Goal: Task Accomplishment & Management: Complete application form

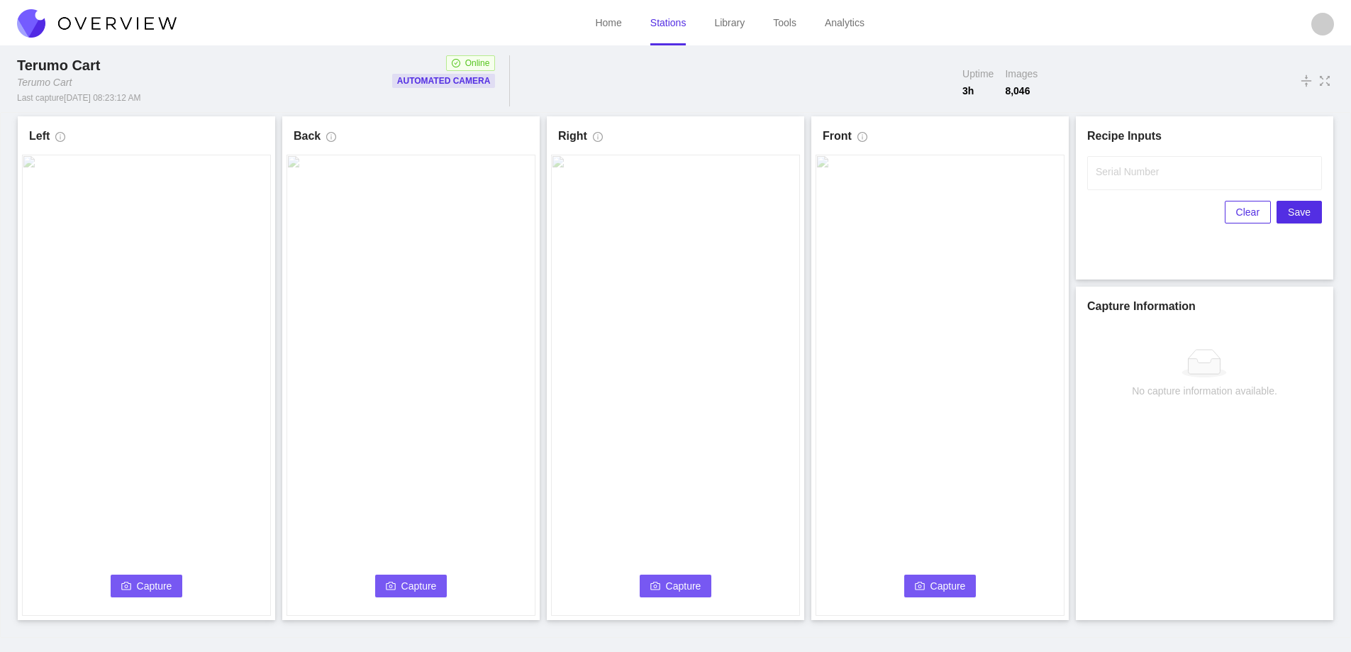
drag, startPoint x: 0, startPoint y: 0, endPoint x: 127, endPoint y: 585, distance: 598.9
click at [127, 585] on icon "camera" at bounding box center [126, 586] width 10 height 8
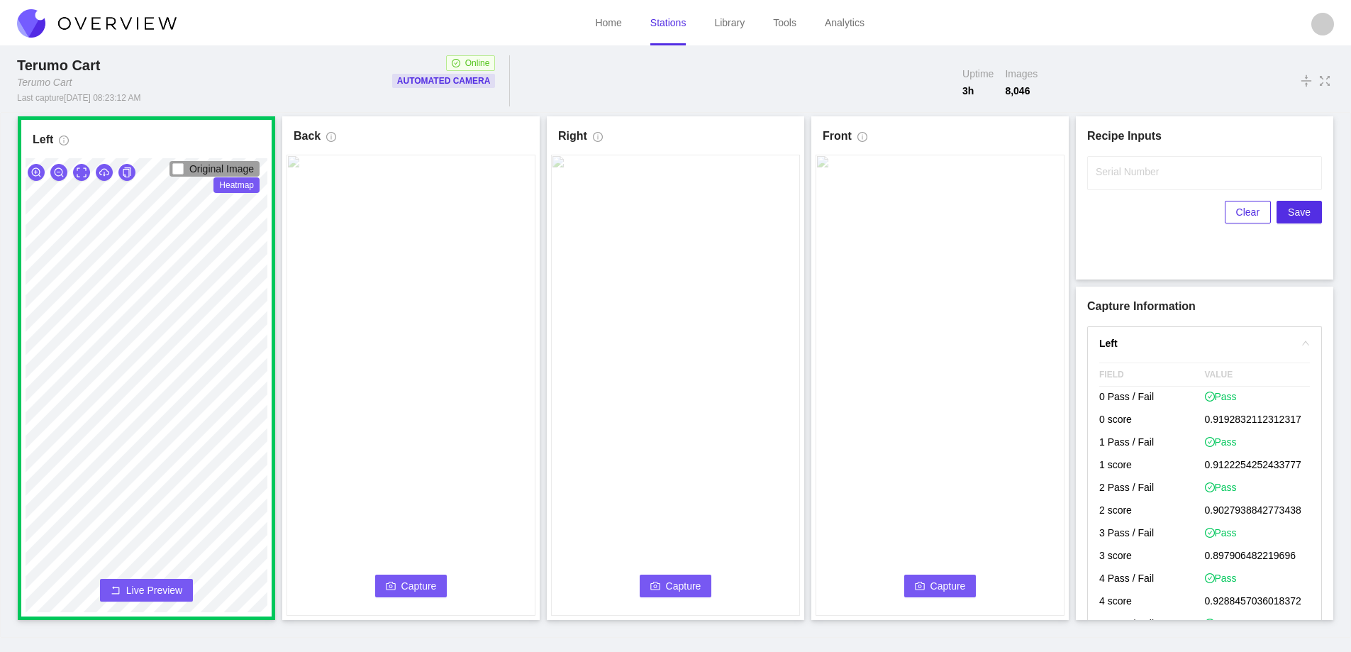
click at [447, 580] on video at bounding box center [411, 385] width 249 height 461
click at [438, 587] on button "Capture" at bounding box center [411, 586] width 72 height 23
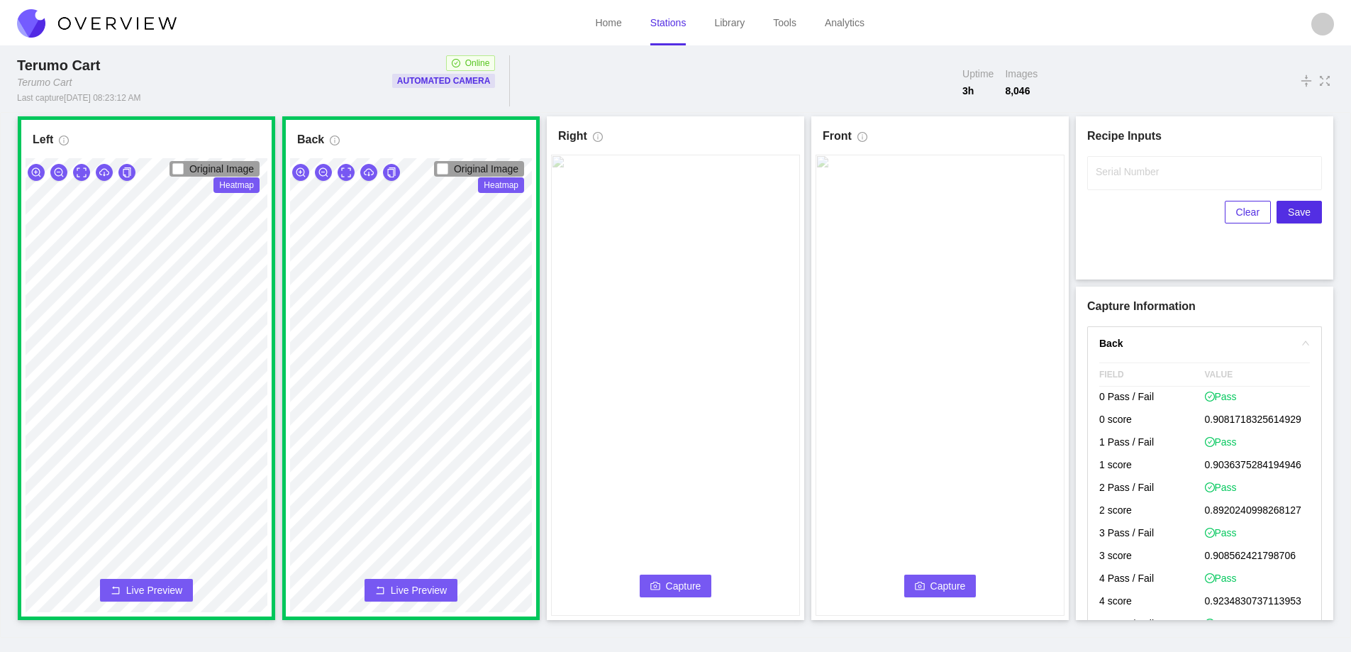
click at [660, 582] on icon "camera" at bounding box center [656, 586] width 10 height 10
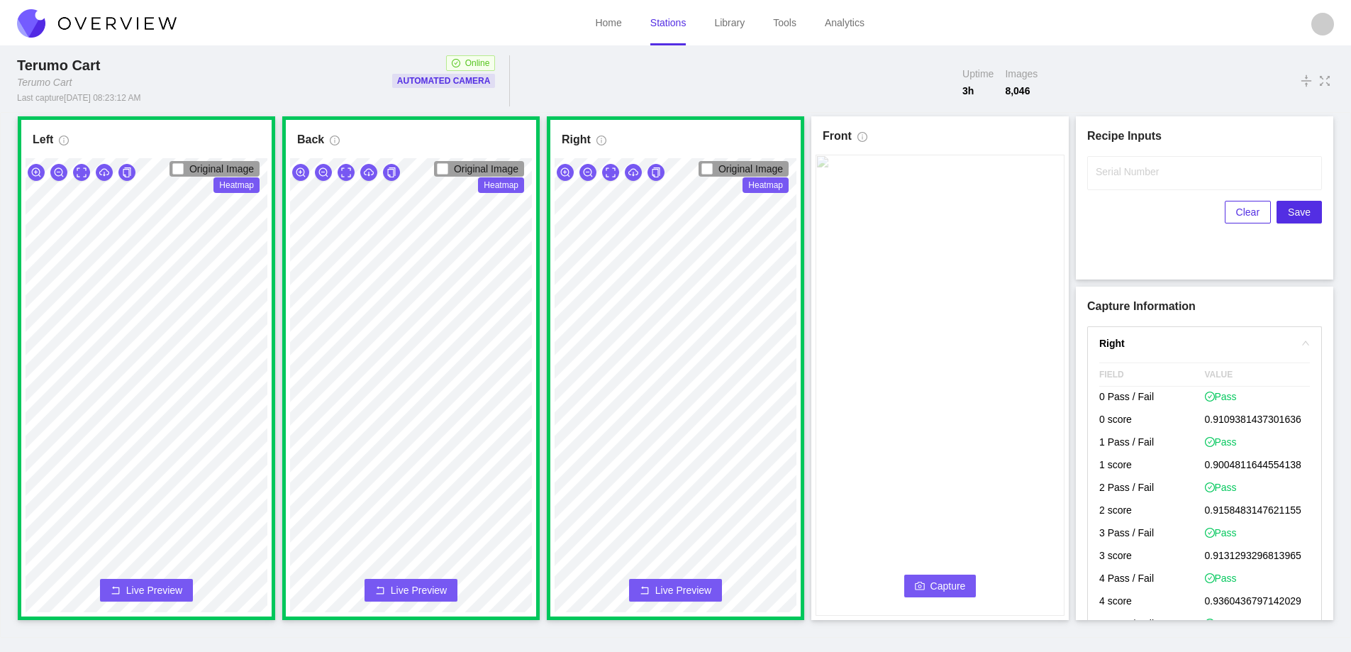
click at [946, 581] on span "Capture" at bounding box center [948, 586] width 35 height 16
click at [1115, 174] on label "Serial Number" at bounding box center [1127, 172] width 63 height 14
click at [1115, 174] on input "Serial Number" at bounding box center [1204, 173] width 235 height 34
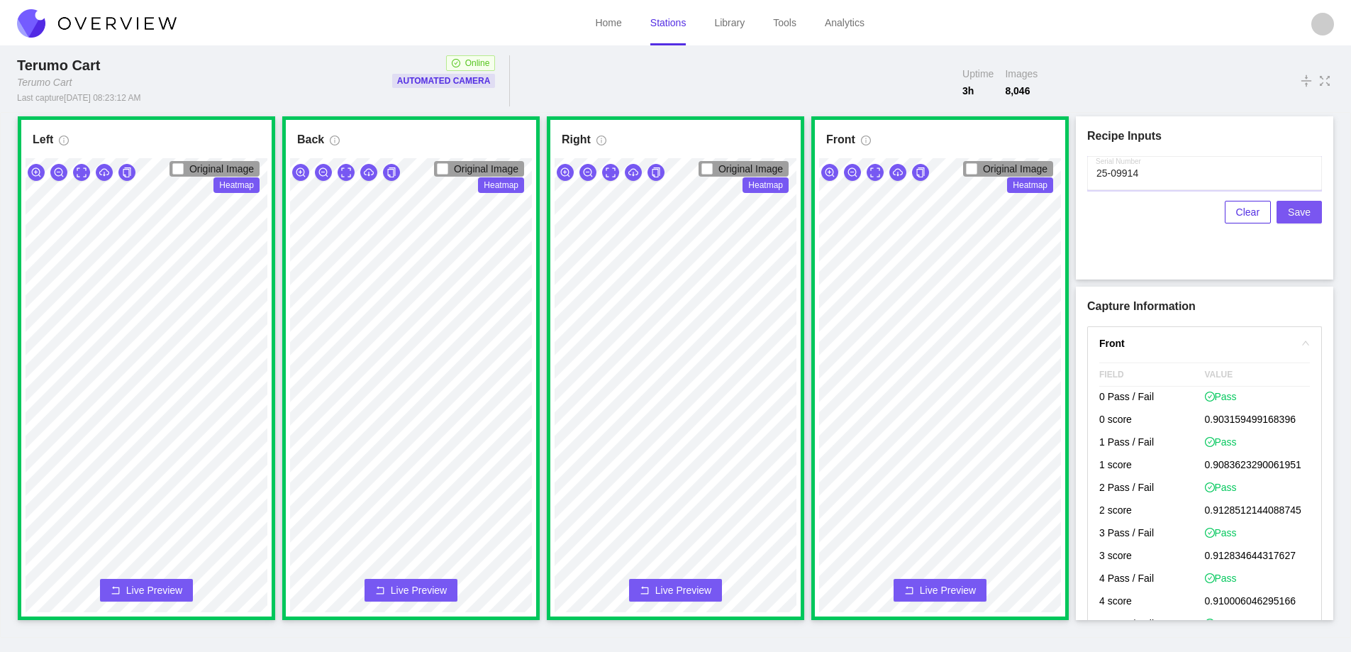
type input "25-09914"
click at [1300, 212] on span "Save" at bounding box center [1299, 212] width 23 height 16
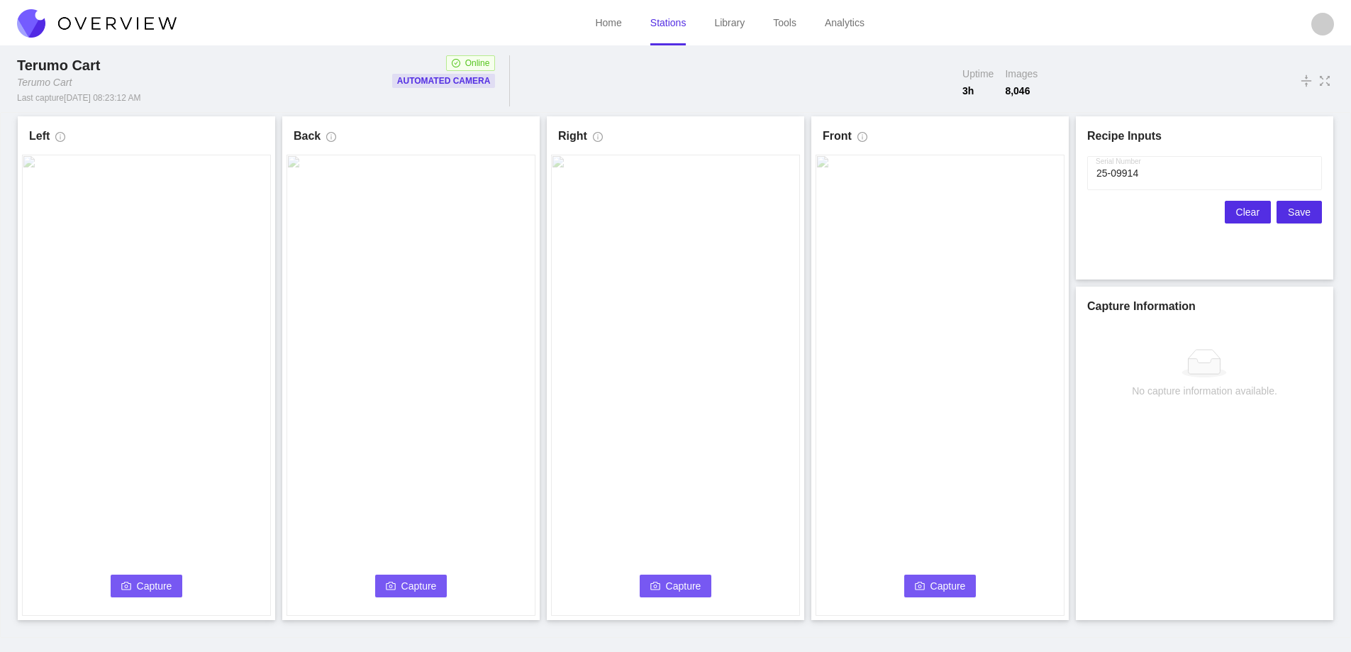
click at [1243, 213] on span "Clear" at bounding box center [1247, 212] width 23 height 16
click at [131, 586] on icon "camera" at bounding box center [126, 586] width 10 height 10
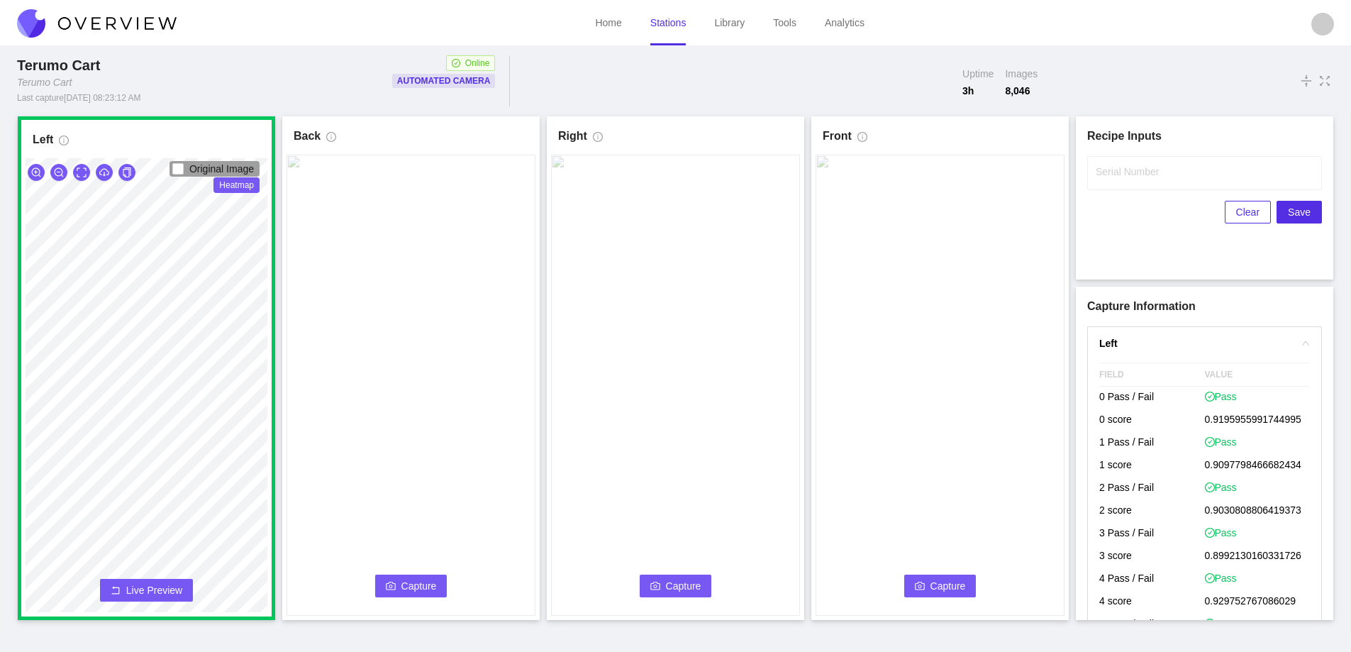
click at [414, 589] on span "Capture" at bounding box center [419, 586] width 35 height 16
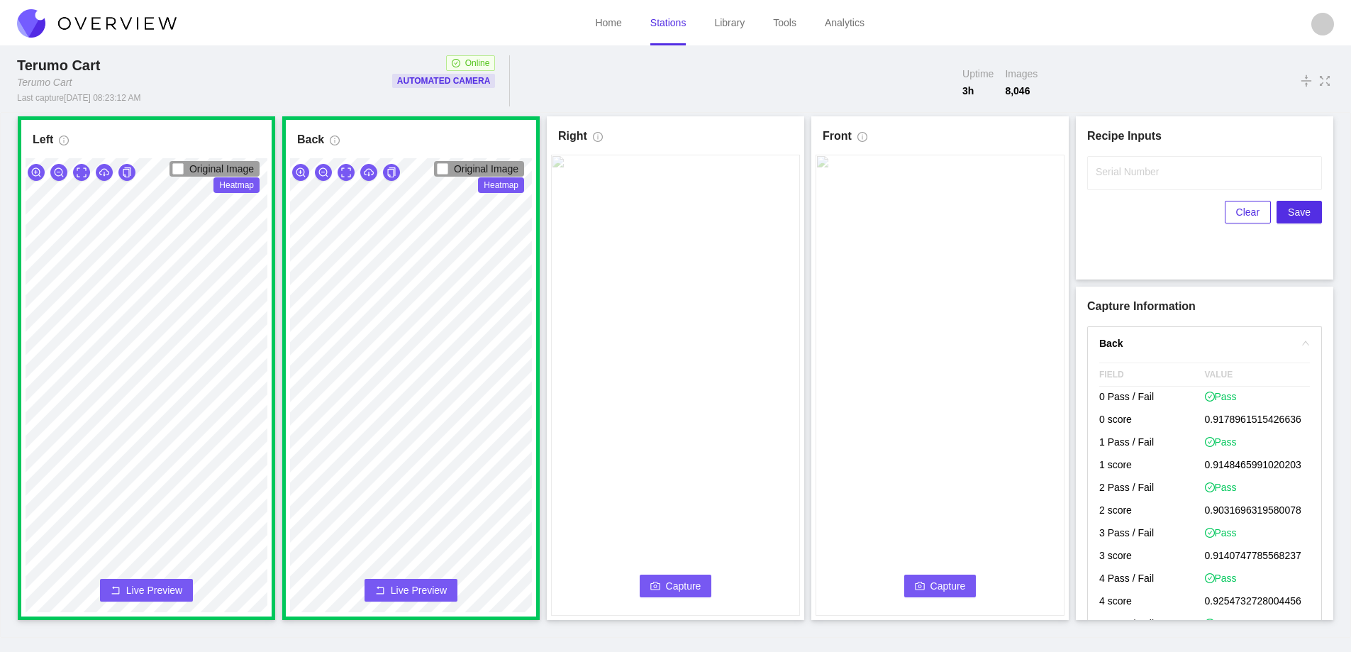
click at [681, 580] on span "Capture" at bounding box center [683, 586] width 35 height 16
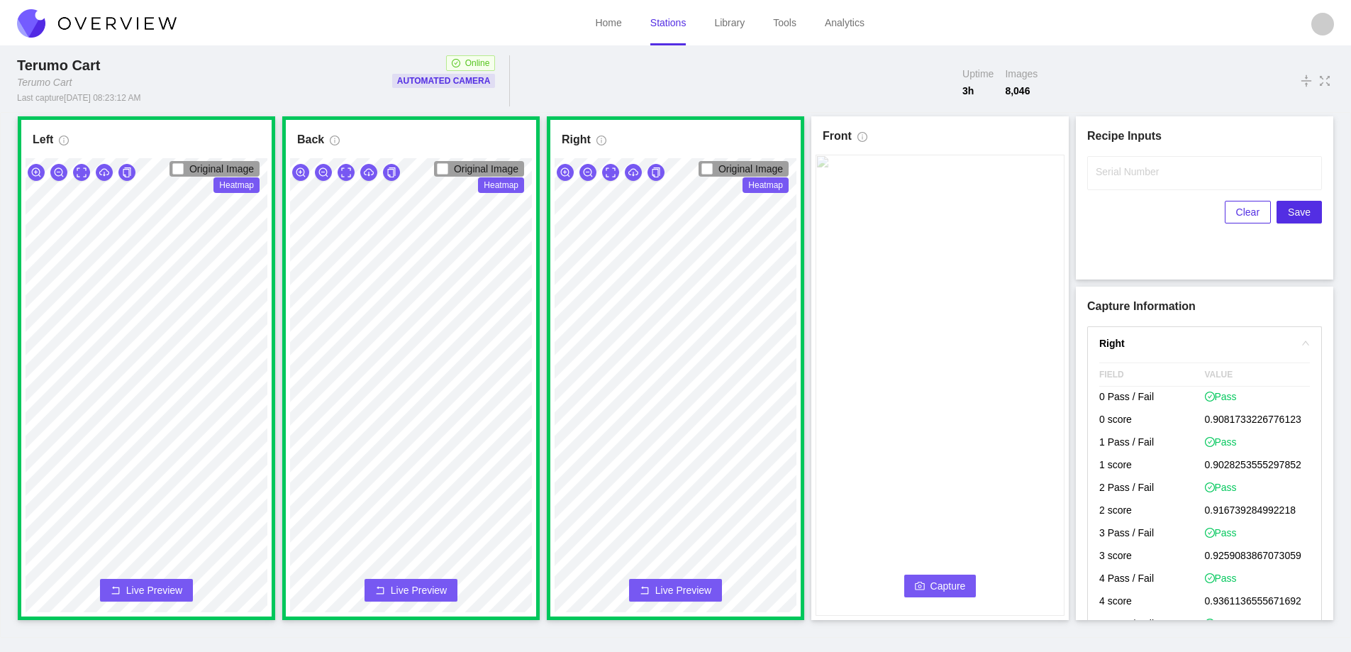
click at [939, 582] on span "Capture" at bounding box center [948, 586] width 35 height 16
click at [1121, 177] on label "Serial Number" at bounding box center [1127, 172] width 63 height 14
click at [1121, 177] on input "Serial Number" at bounding box center [1204, 173] width 235 height 34
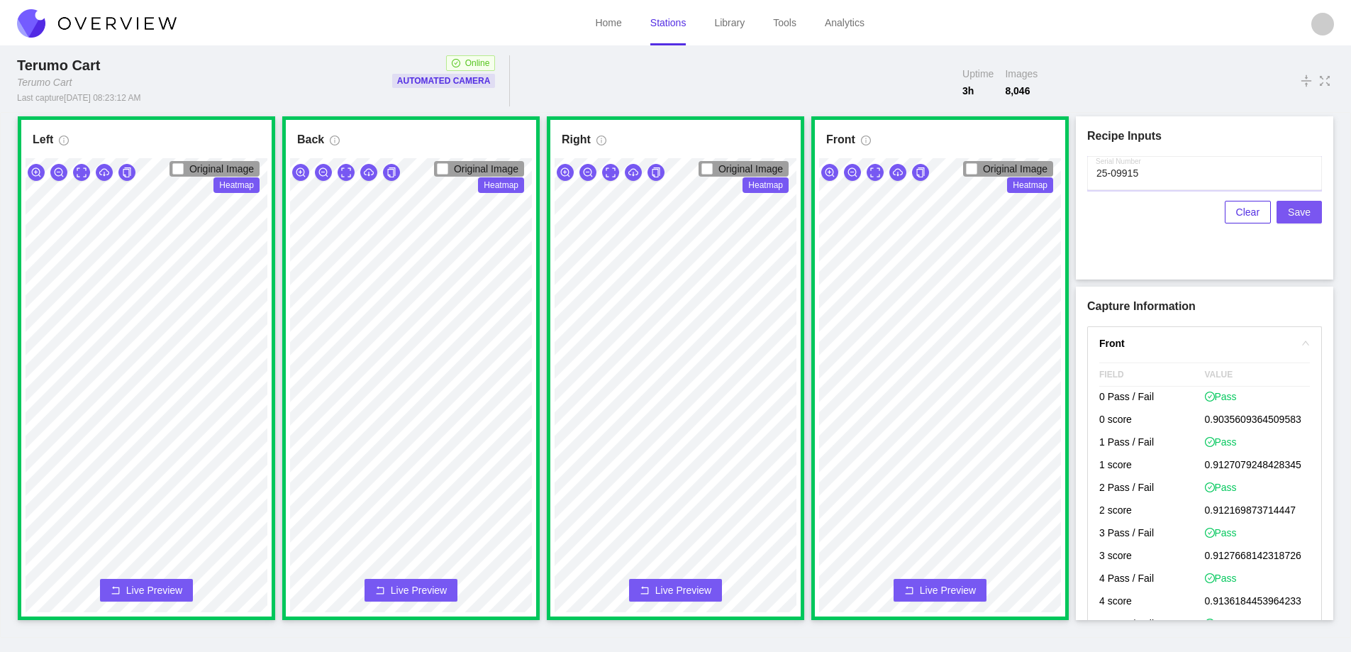
type input "25-09915"
click at [1296, 213] on span "Save" at bounding box center [1299, 212] width 23 height 16
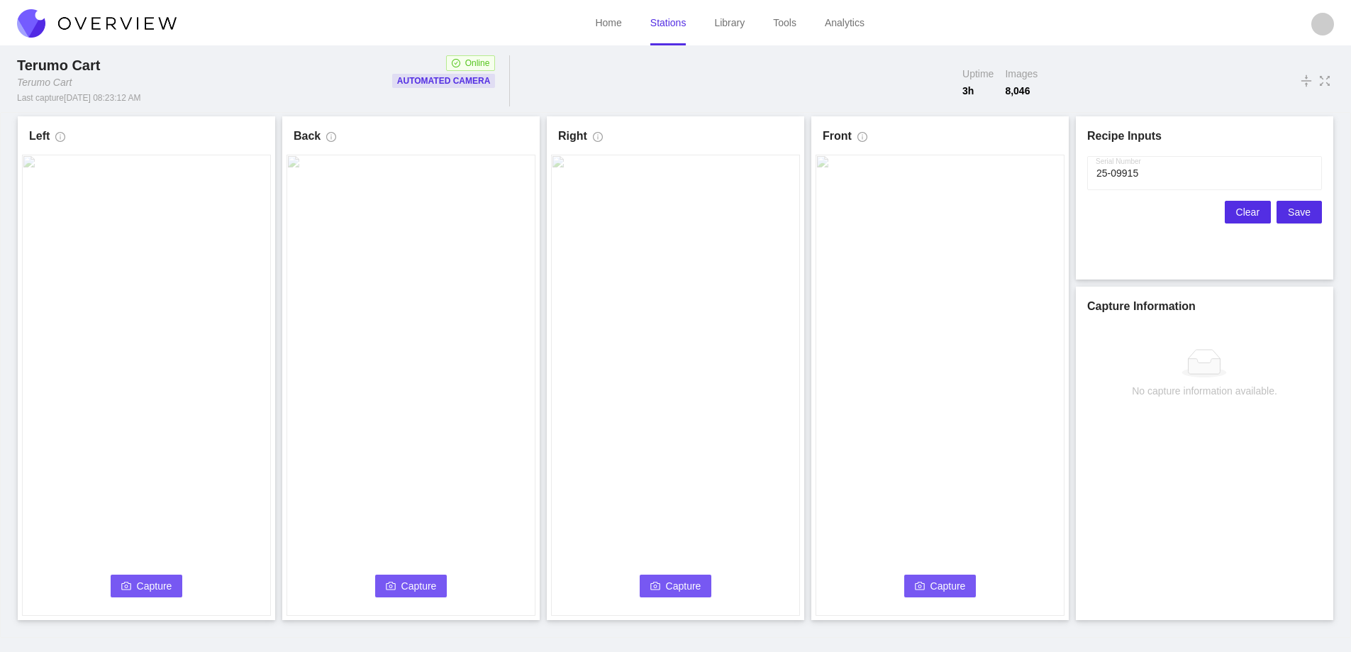
click at [1249, 211] on span "Clear" at bounding box center [1247, 212] width 23 height 16
click at [151, 586] on span "Capture" at bounding box center [154, 586] width 35 height 16
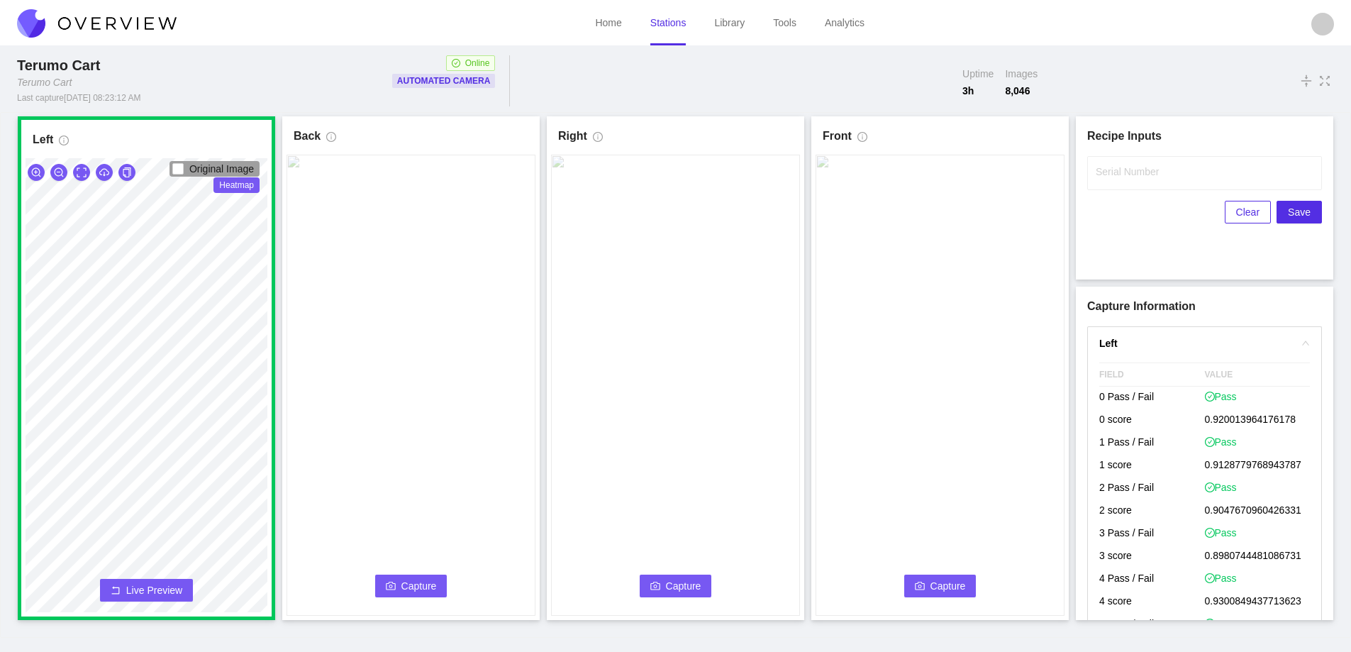
click at [415, 576] on button "Capture" at bounding box center [411, 586] width 72 height 23
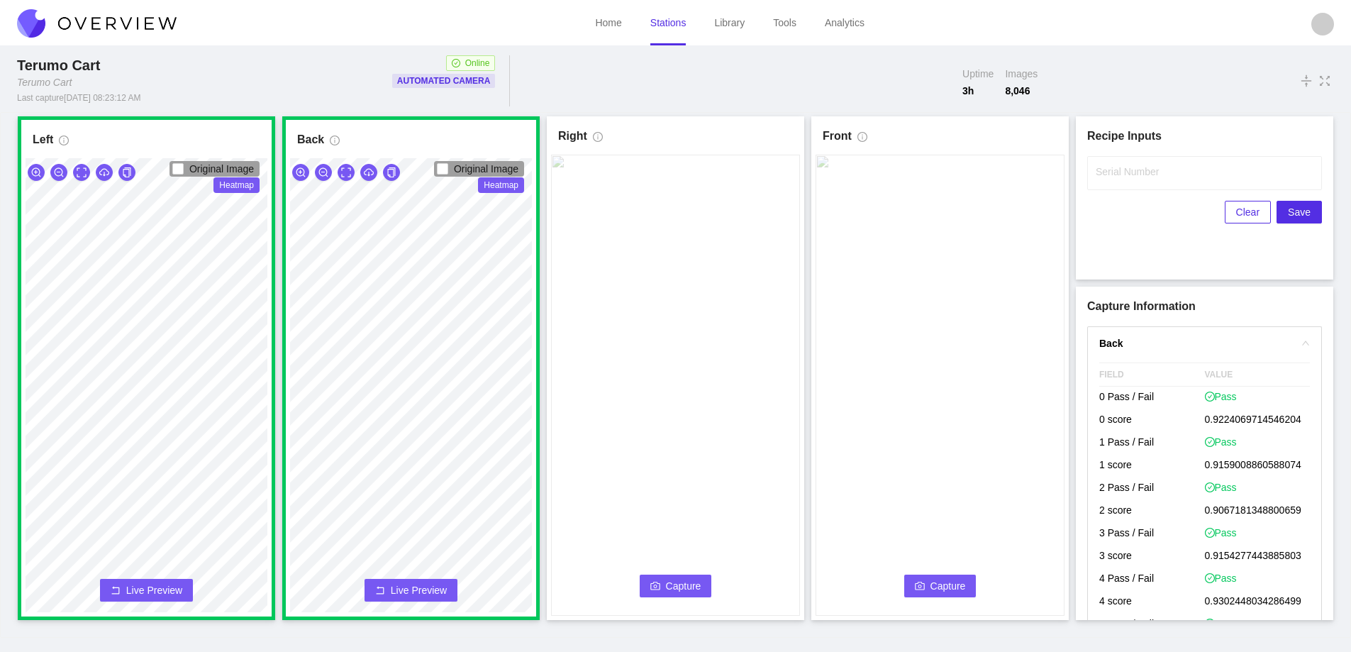
click at [674, 585] on span "Capture" at bounding box center [683, 586] width 35 height 16
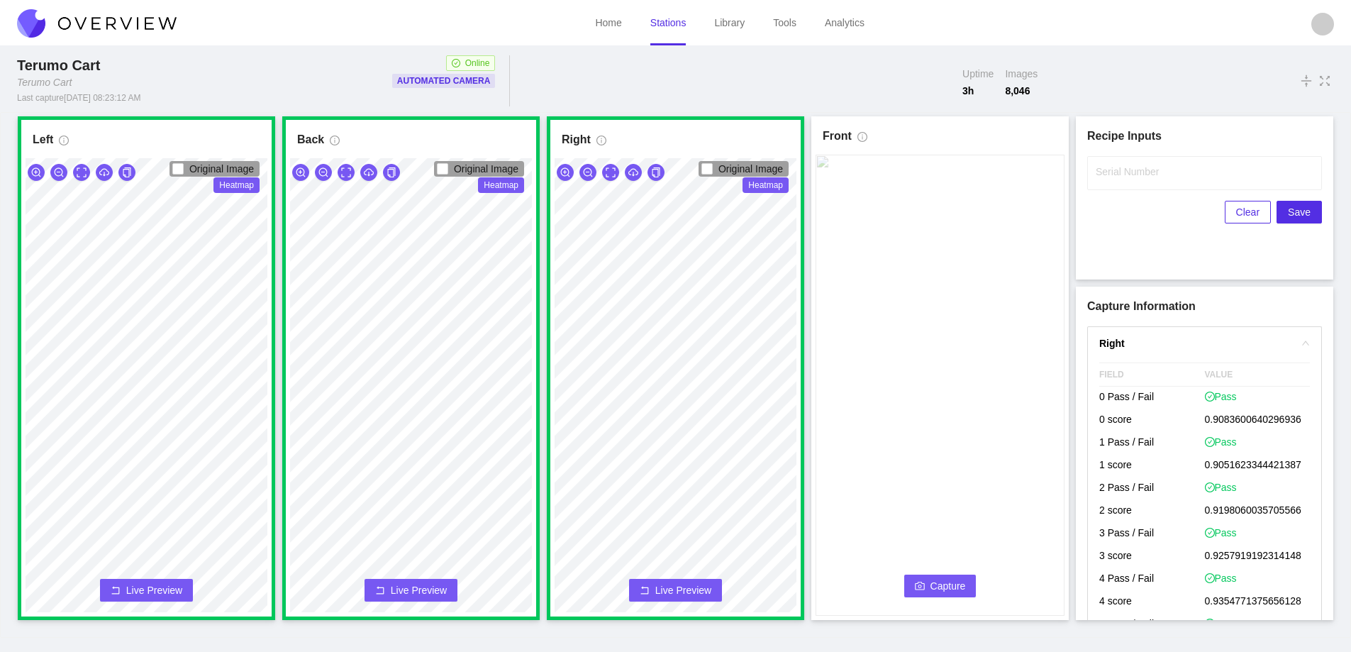
click at [922, 581] on icon "camera" at bounding box center [920, 586] width 10 height 10
click at [1112, 181] on input "Serial Number" at bounding box center [1204, 173] width 235 height 34
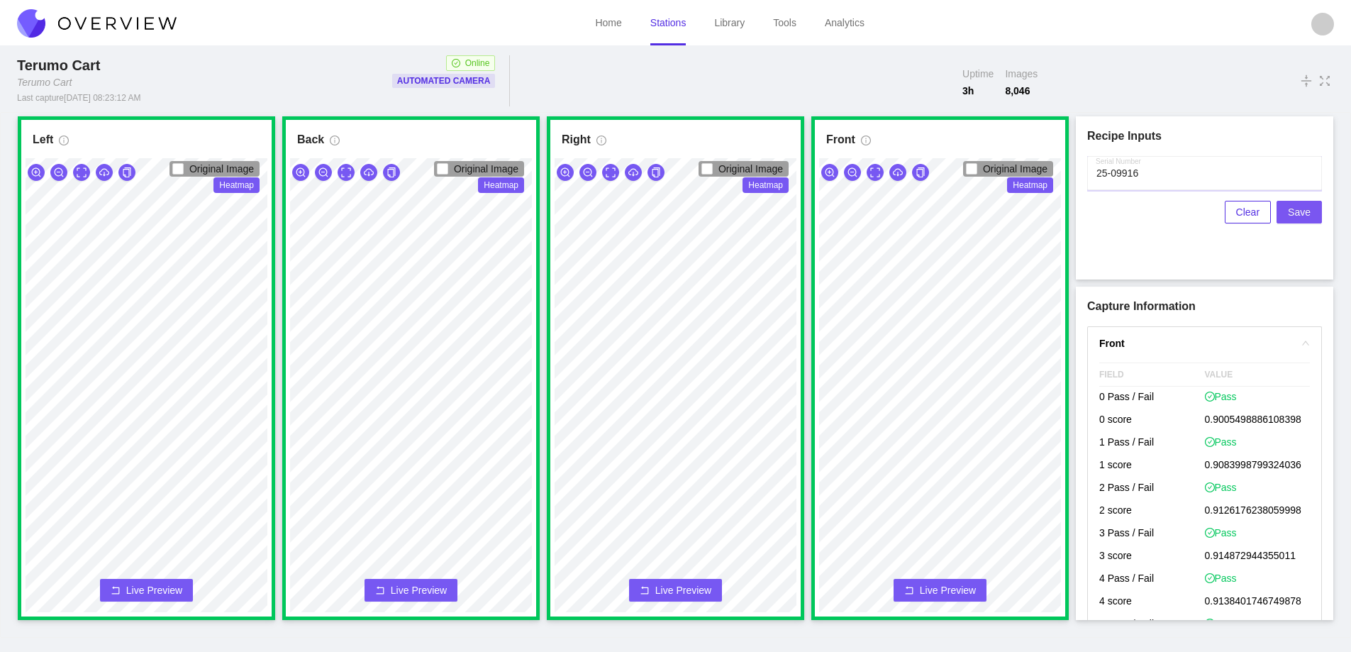
type input "25-09916"
click at [1304, 209] on span "Save" at bounding box center [1299, 212] width 23 height 16
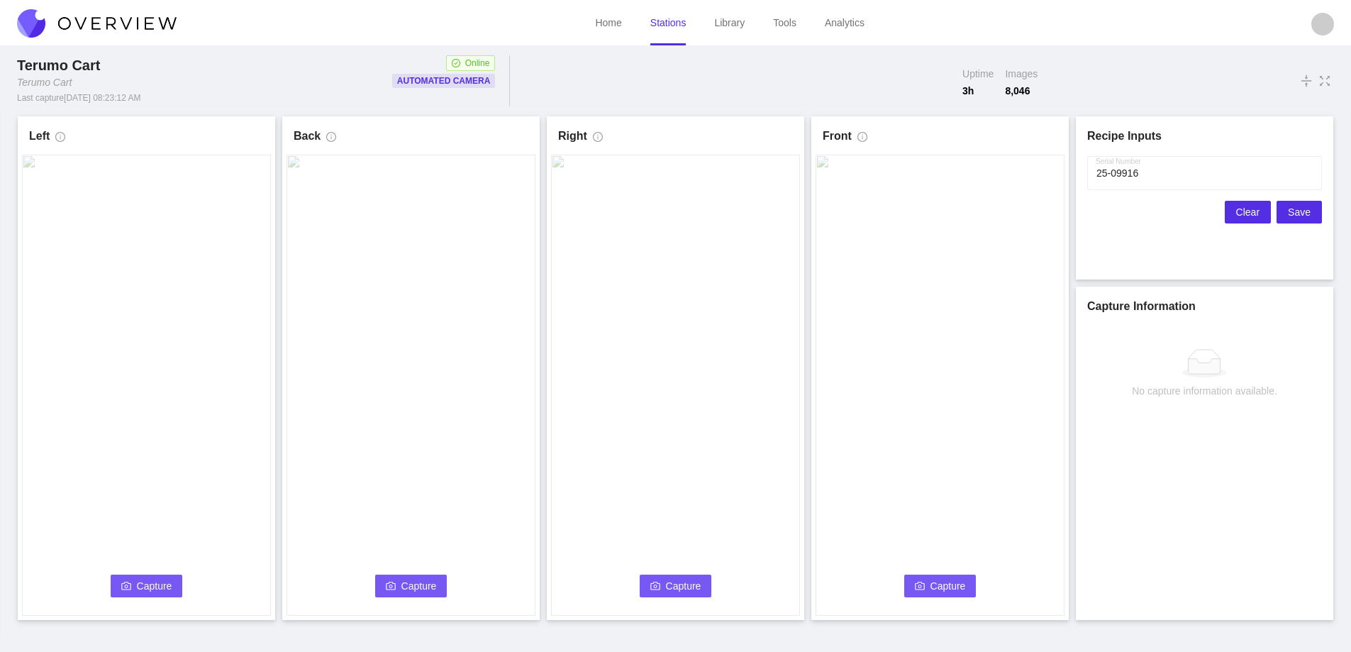
click at [1251, 212] on span "Clear" at bounding box center [1247, 212] width 23 height 16
click at [129, 584] on icon "camera" at bounding box center [126, 586] width 10 height 10
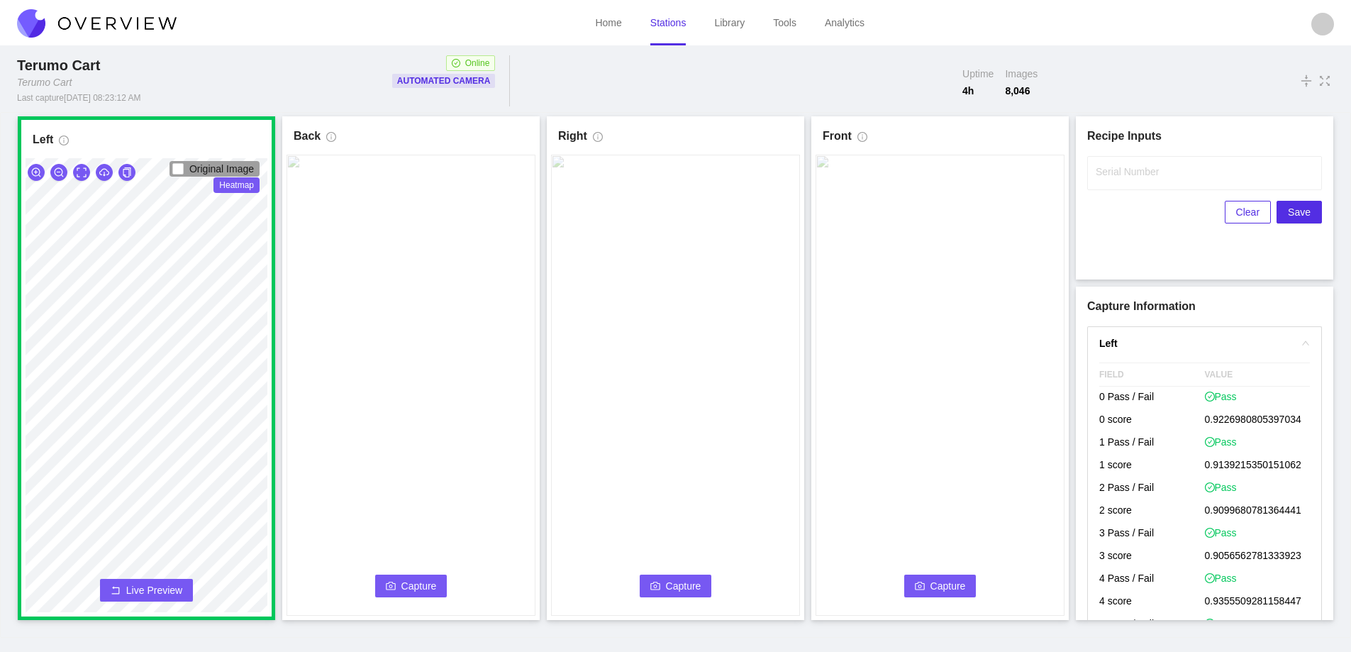
click at [435, 582] on span "Capture" at bounding box center [419, 586] width 35 height 16
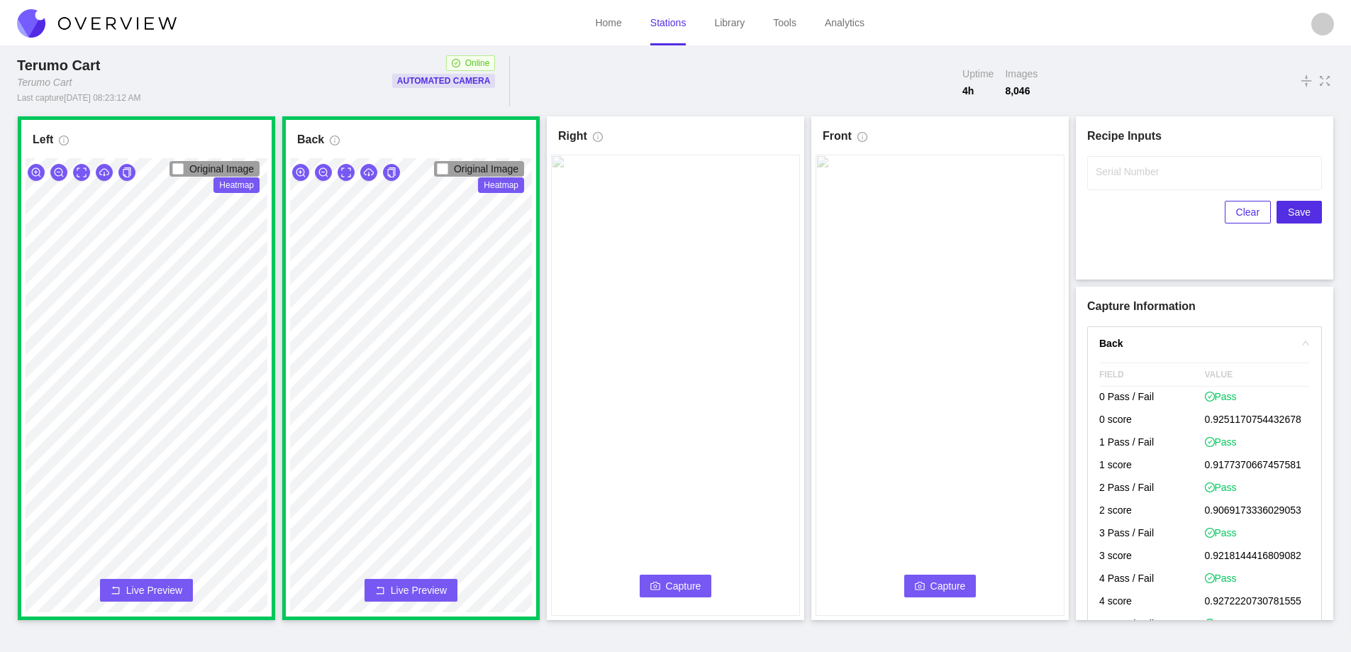
click at [699, 576] on button "Capture" at bounding box center [676, 586] width 72 height 23
click at [1117, 175] on label "Serial Number" at bounding box center [1127, 172] width 63 height 14
click at [1117, 175] on input "Serial Number" at bounding box center [1204, 173] width 235 height 34
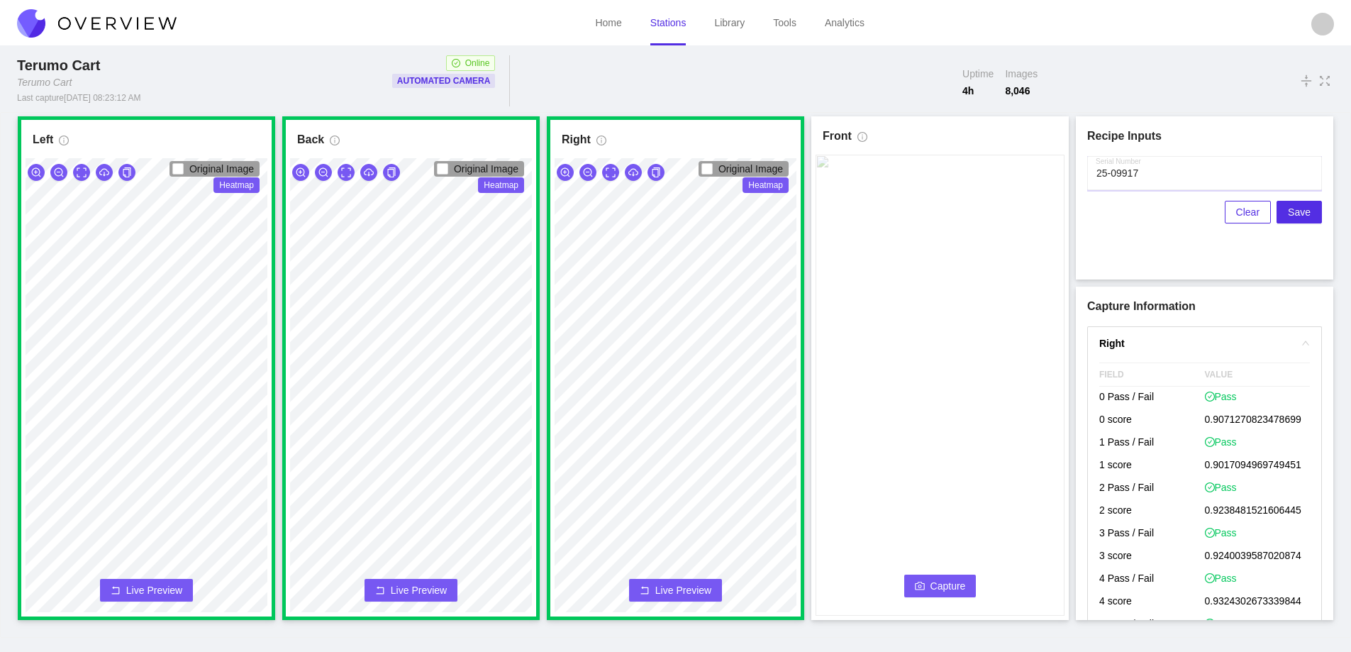
type input "25-09917"
click at [920, 577] on button "Capture" at bounding box center [940, 586] width 72 height 23
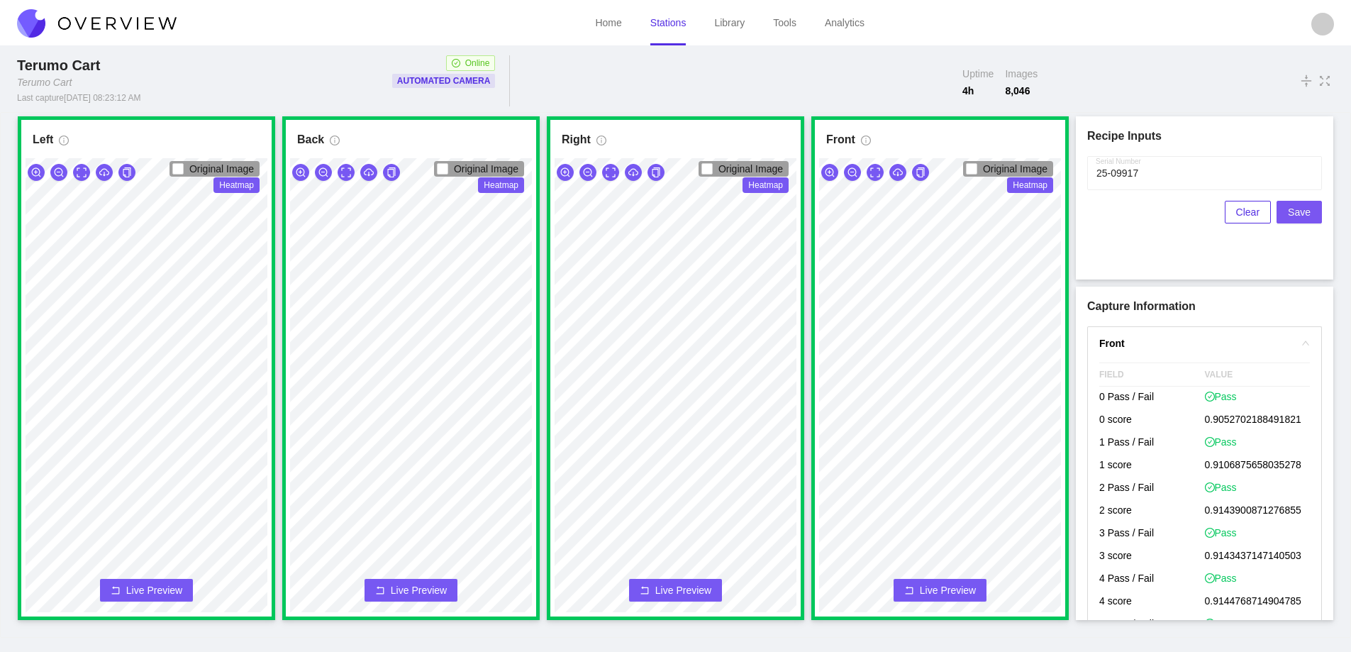
click at [1302, 212] on span "Save" at bounding box center [1299, 212] width 23 height 16
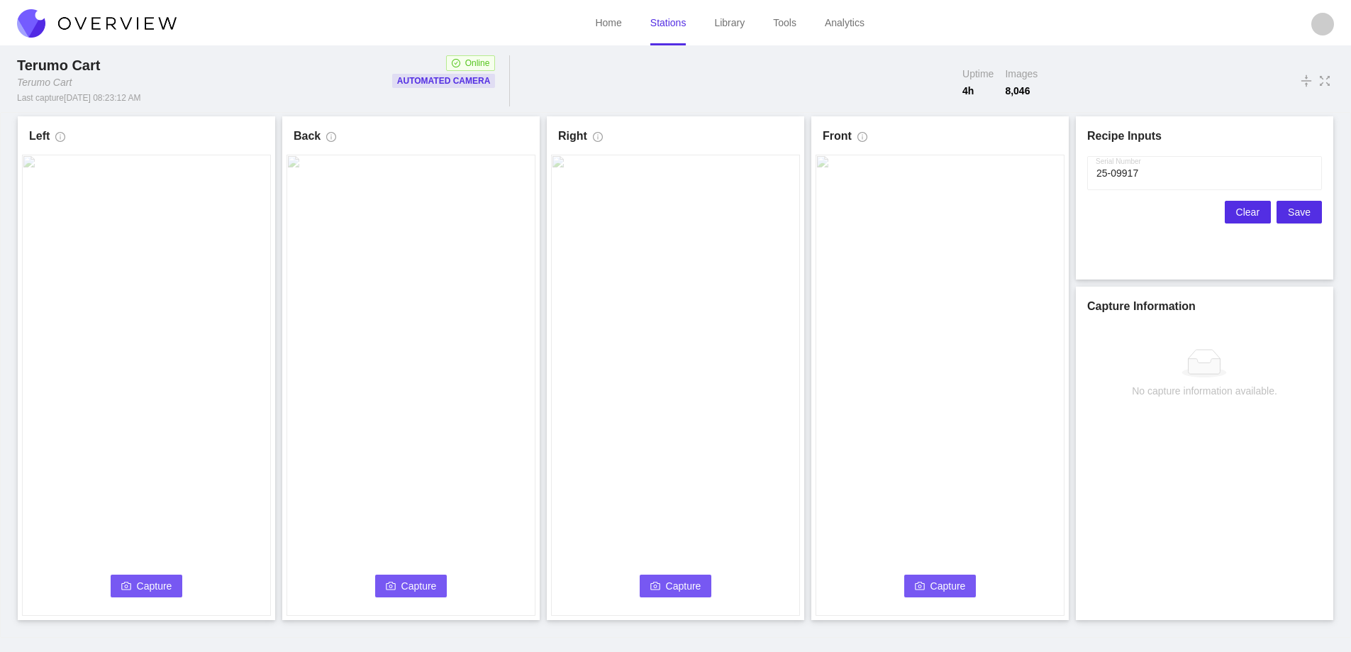
click at [1244, 206] on span "Clear" at bounding box center [1247, 212] width 23 height 16
click at [153, 576] on button "Capture" at bounding box center [147, 586] width 72 height 23
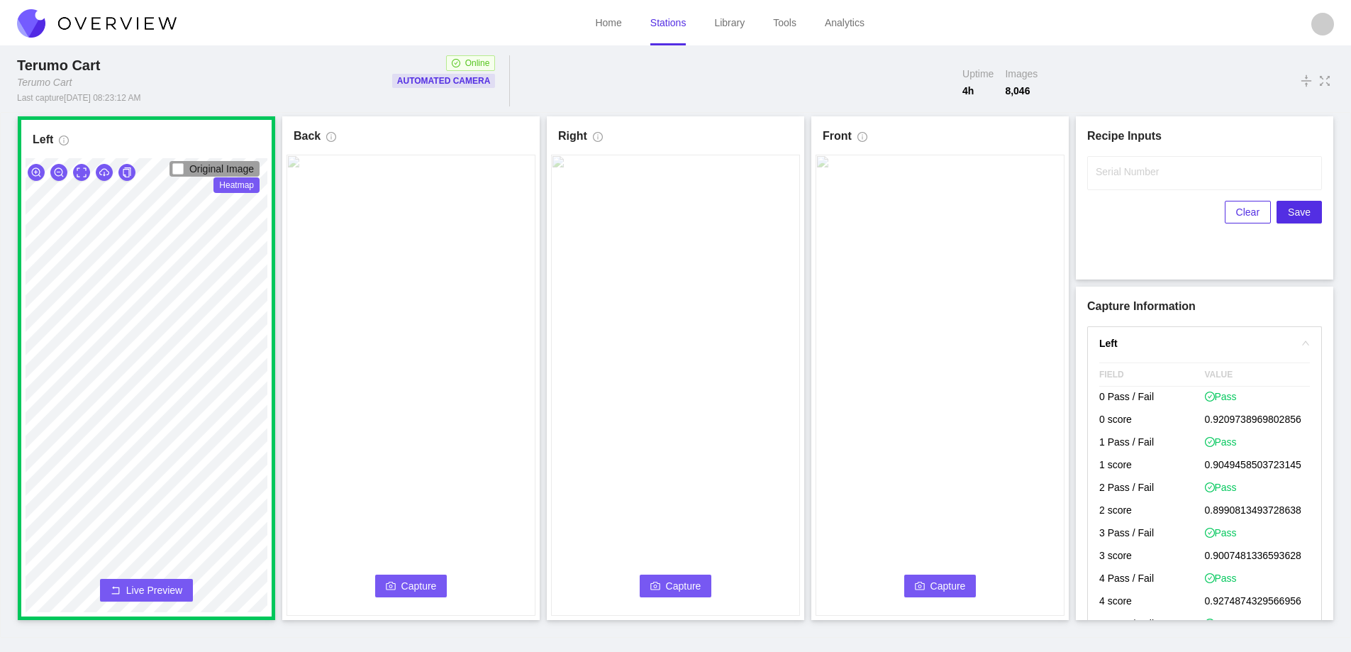
click at [389, 585] on icon "camera" at bounding box center [391, 586] width 10 height 10
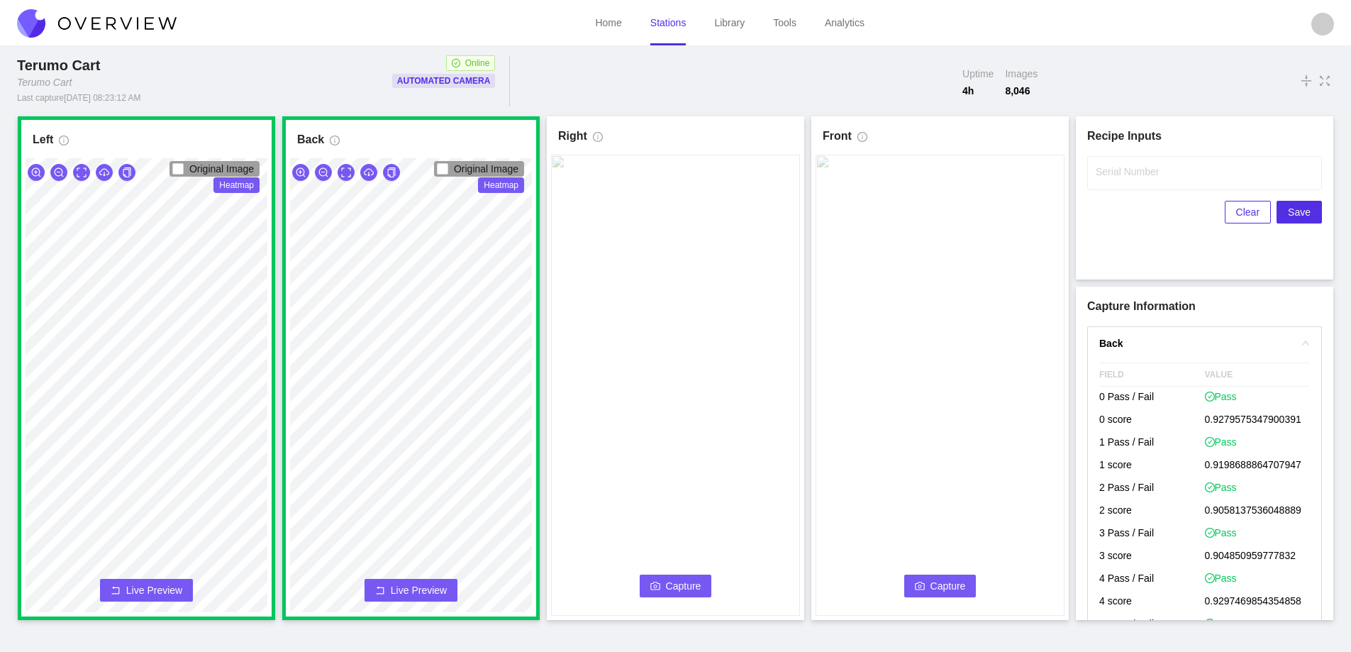
click at [690, 589] on span "Capture" at bounding box center [683, 586] width 35 height 16
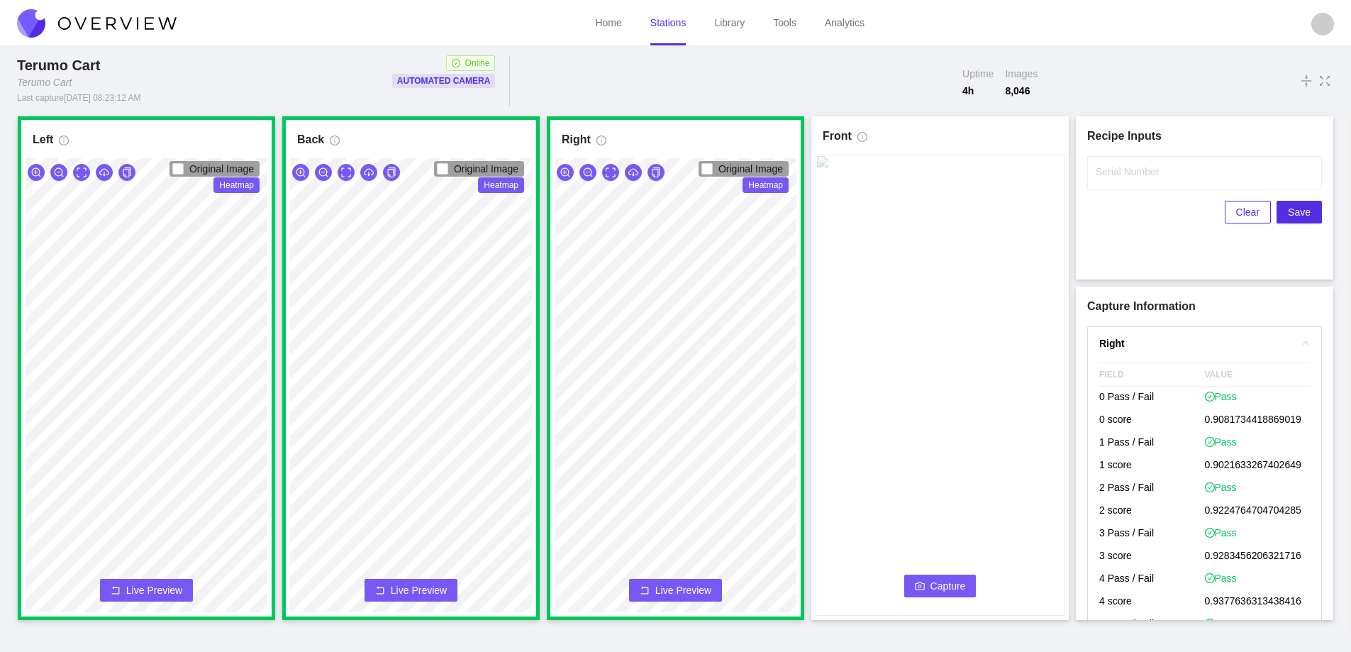
click at [919, 580] on button "Capture" at bounding box center [940, 586] width 72 height 23
click at [1113, 176] on label "Serial Number" at bounding box center [1127, 172] width 63 height 14
click at [1113, 176] on input "Serial Number" at bounding box center [1204, 173] width 235 height 34
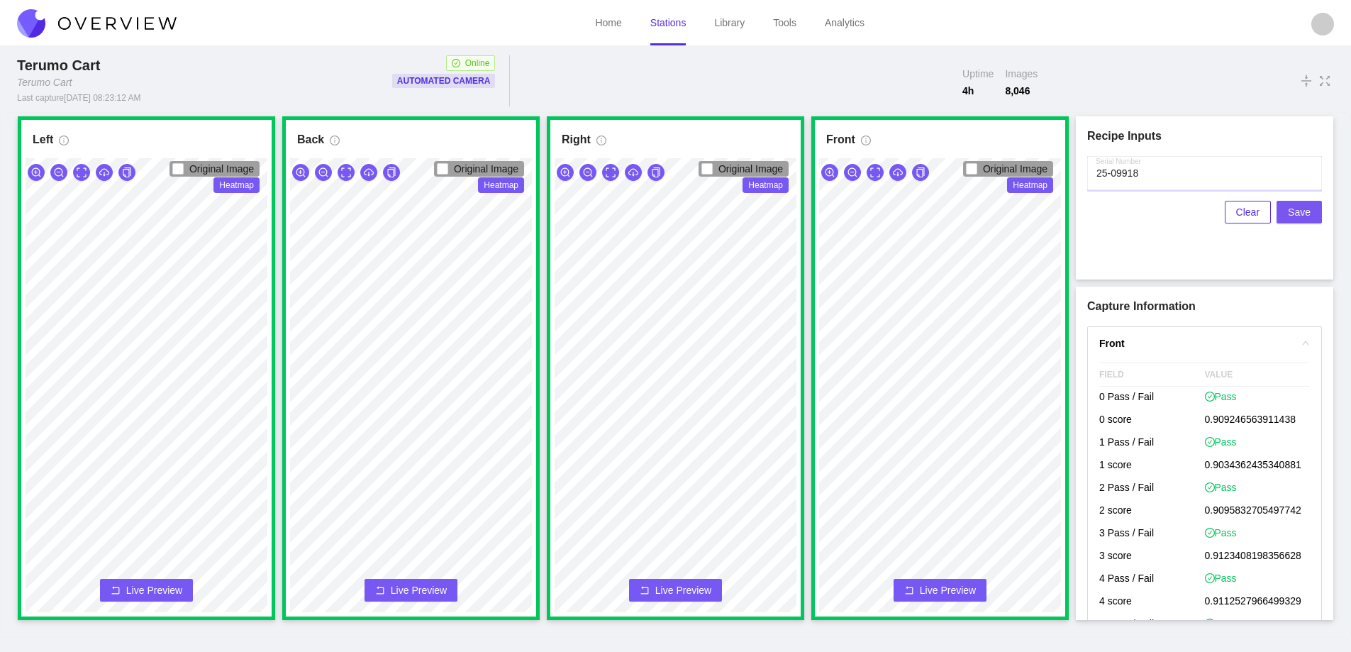
type input "25-09918"
click at [1291, 214] on span "Save" at bounding box center [1299, 212] width 23 height 16
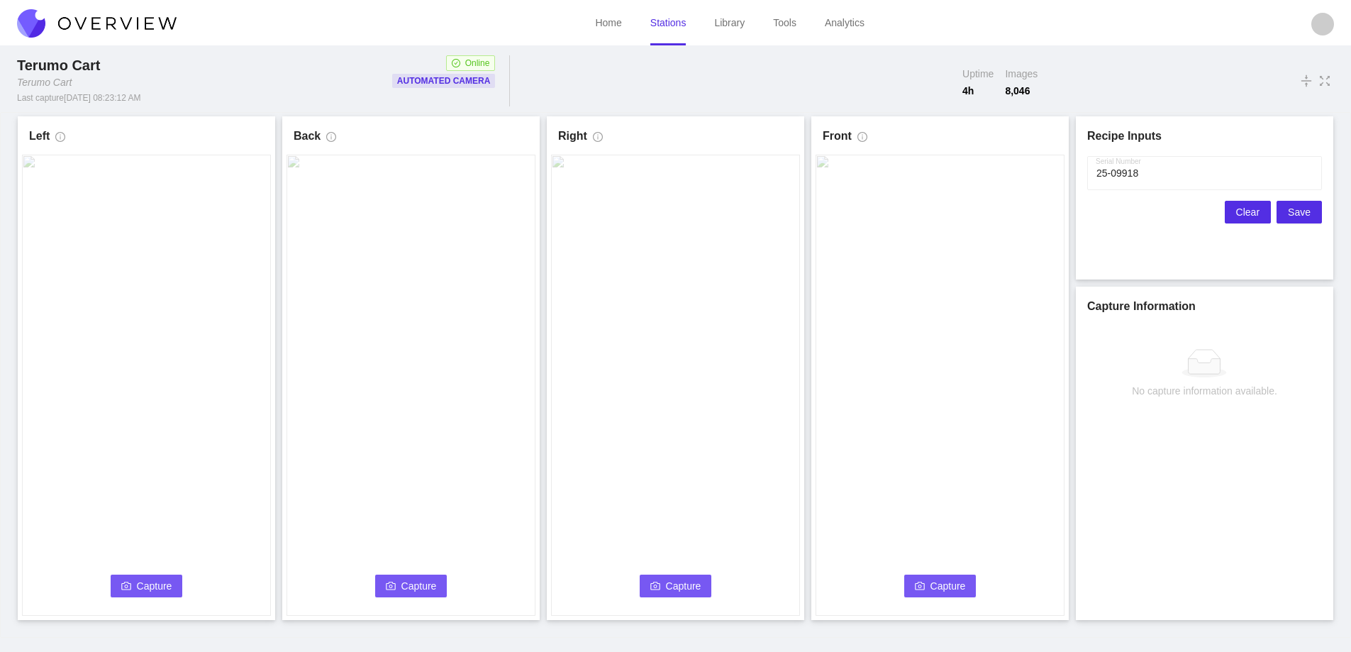
click at [1249, 211] on span "Clear" at bounding box center [1247, 212] width 23 height 16
click at [147, 591] on span "Capture" at bounding box center [154, 586] width 35 height 16
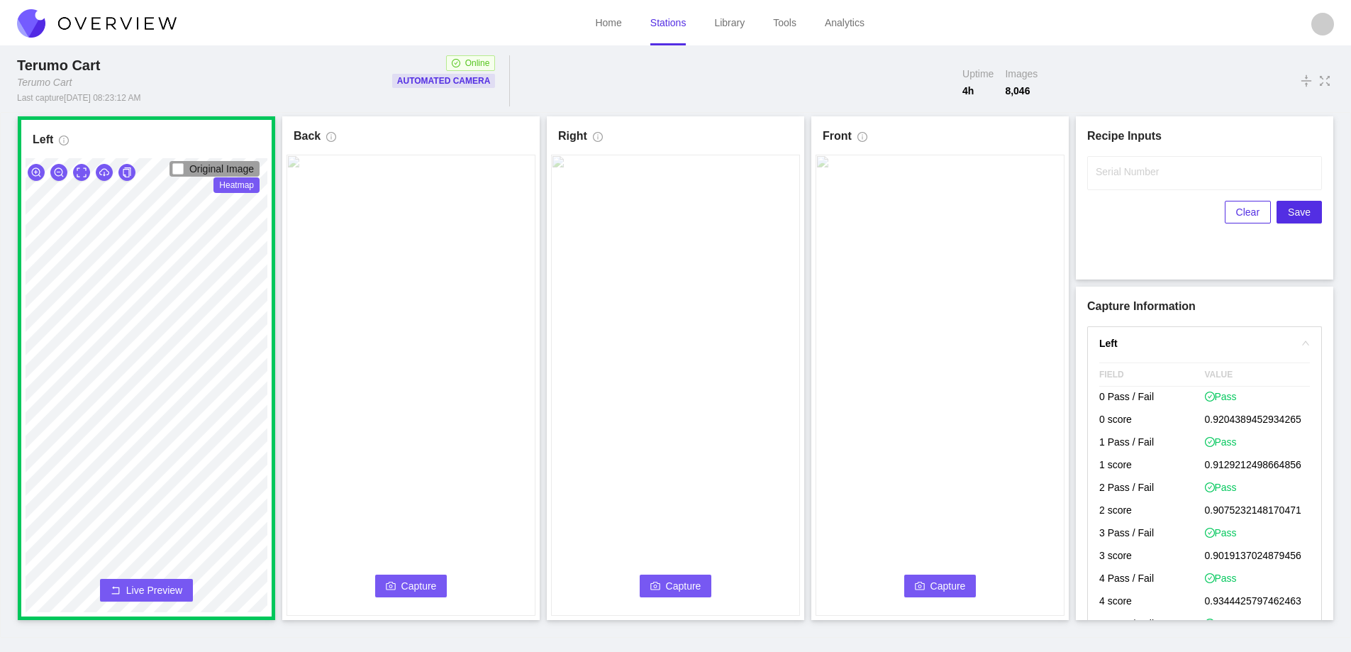
click at [395, 580] on button "Capture" at bounding box center [411, 586] width 72 height 23
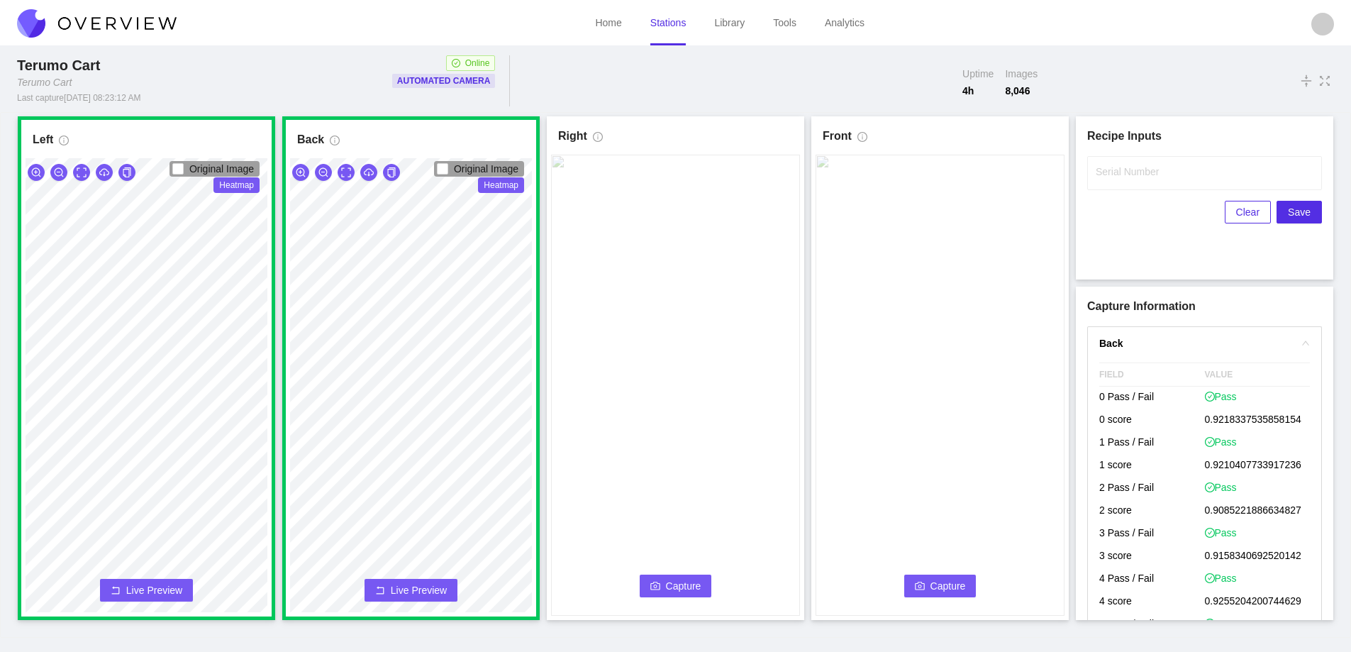
click at [675, 585] on span "Capture" at bounding box center [683, 586] width 35 height 16
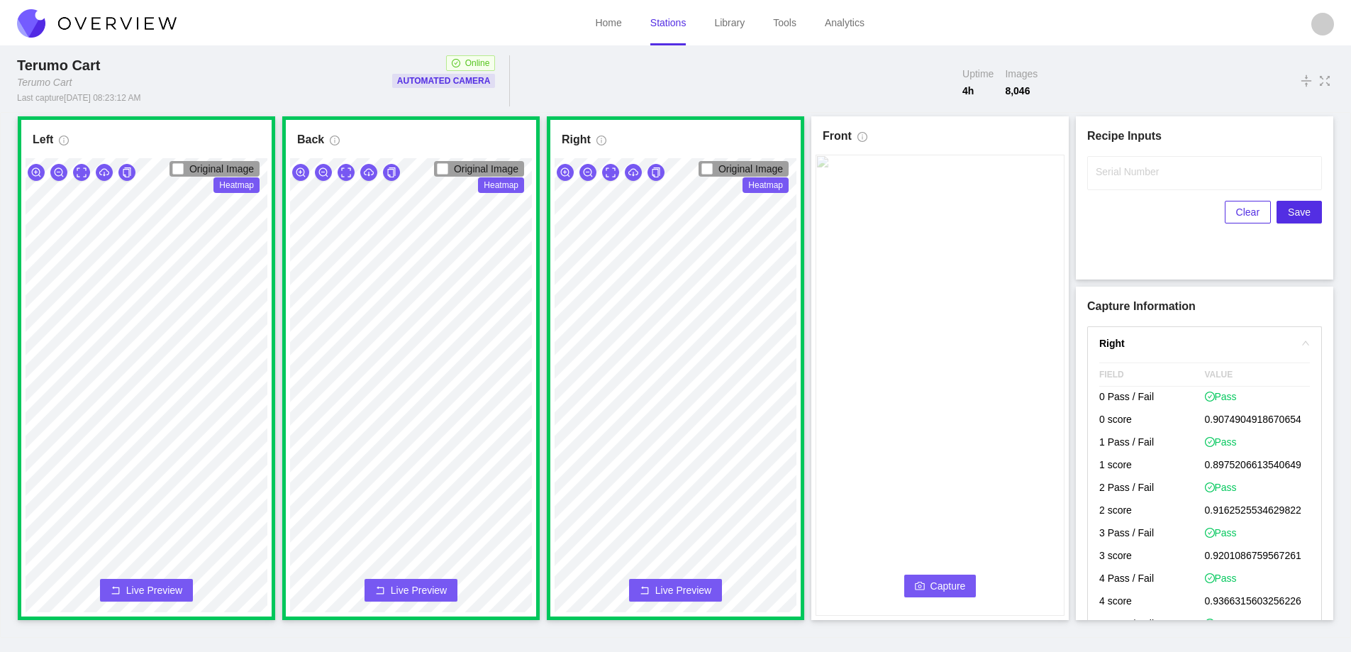
click at [931, 582] on span "Capture" at bounding box center [948, 586] width 35 height 16
click at [1126, 168] on label "Serial Number" at bounding box center [1127, 172] width 63 height 14
click at [1126, 168] on input "Serial Number" at bounding box center [1204, 173] width 235 height 34
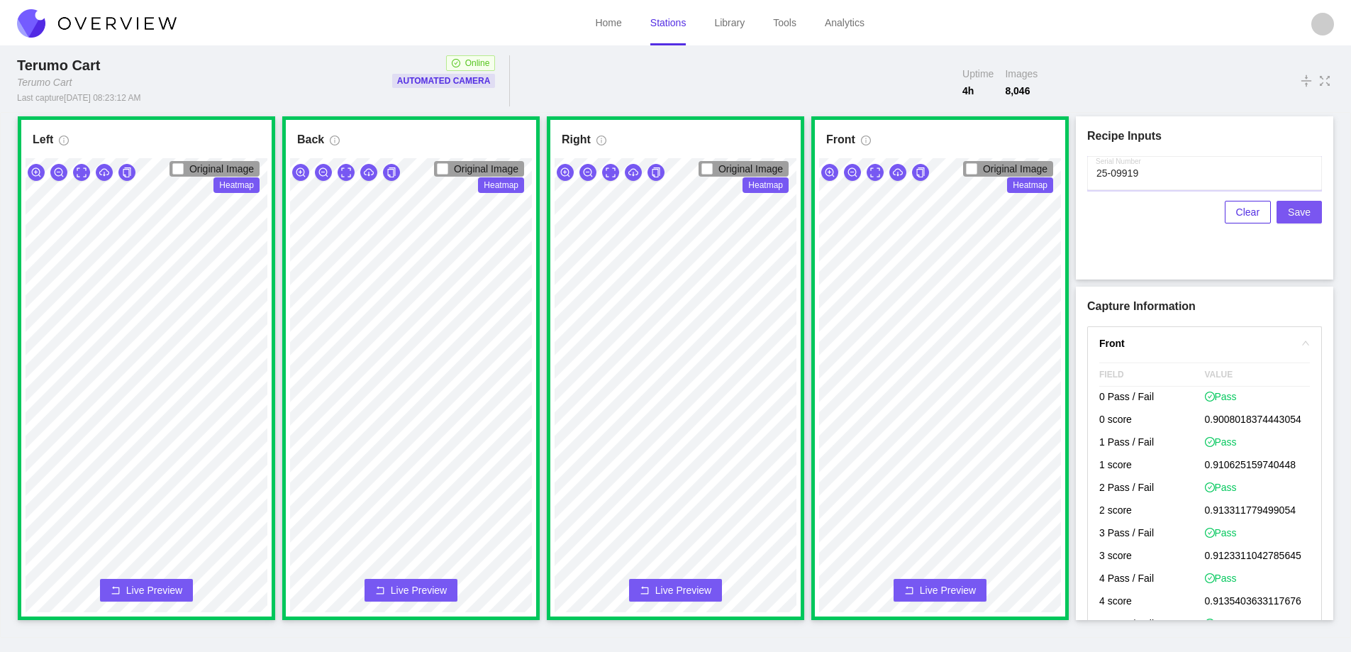
type input "25-09919"
click at [1299, 209] on span "Save" at bounding box center [1299, 212] width 23 height 16
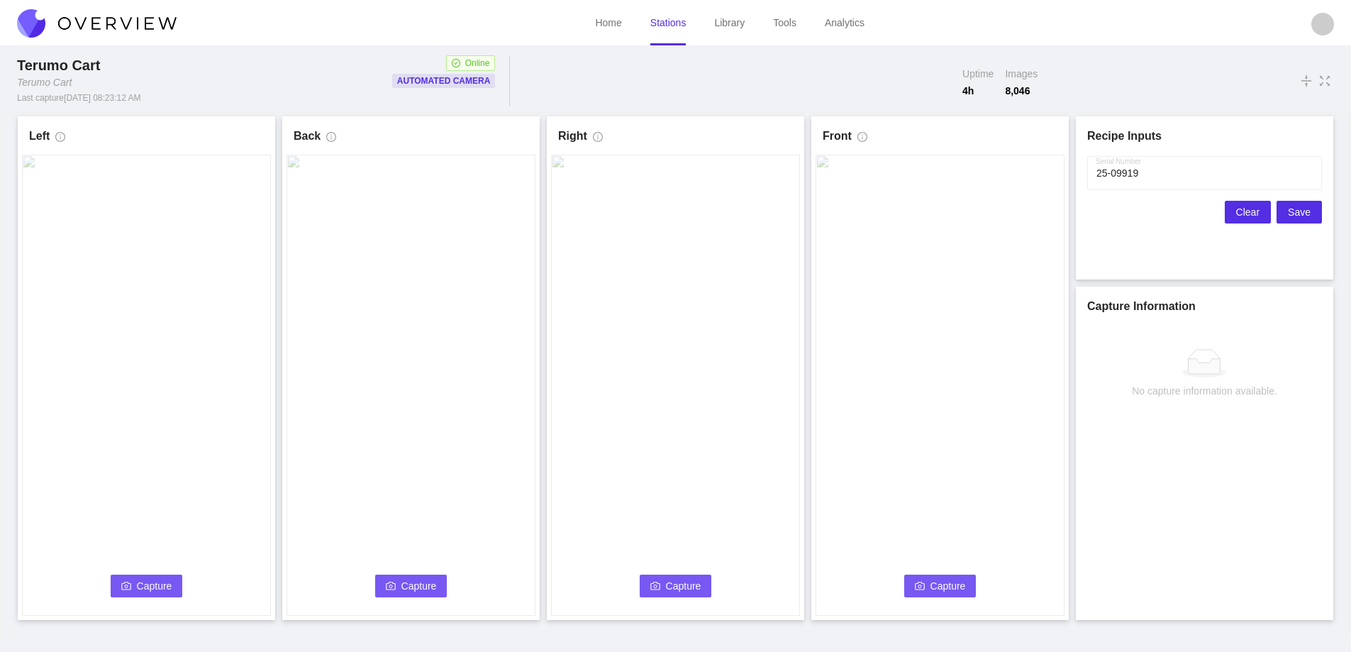
click at [1242, 216] on span "Clear" at bounding box center [1247, 212] width 23 height 16
click at [128, 586] on icon "camera" at bounding box center [126, 586] width 10 height 8
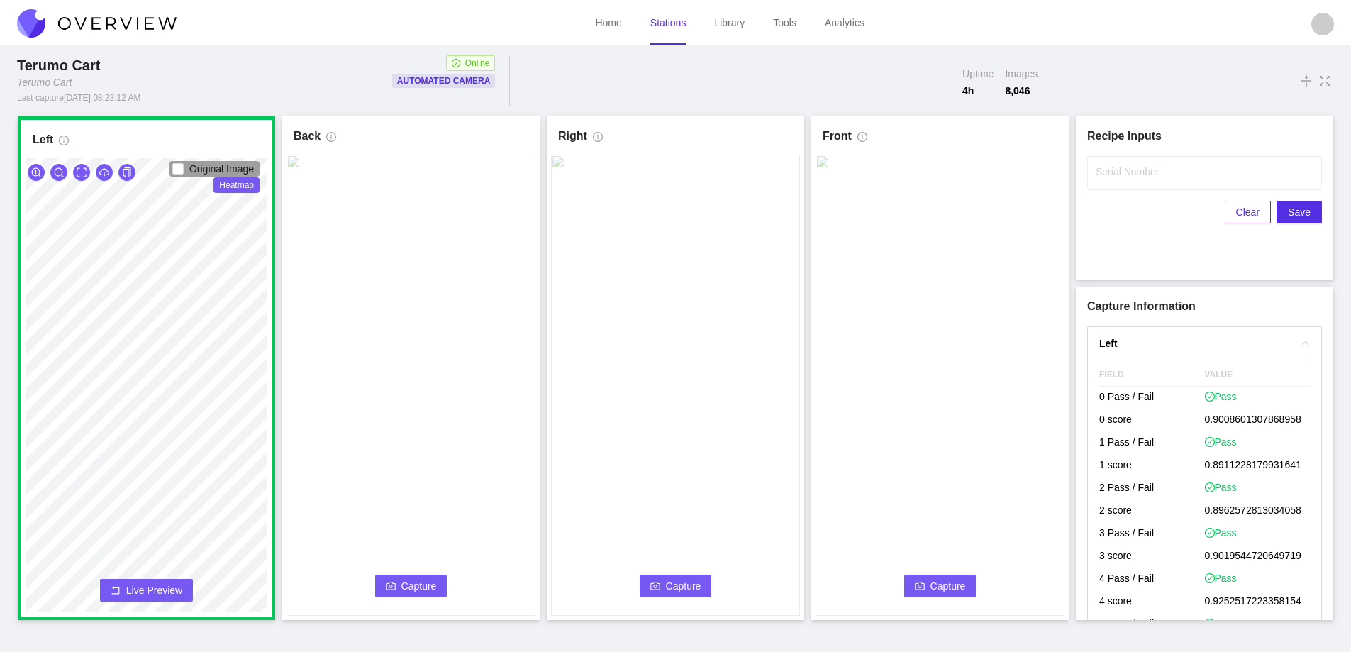
click at [399, 586] on button "Capture" at bounding box center [411, 586] width 72 height 23
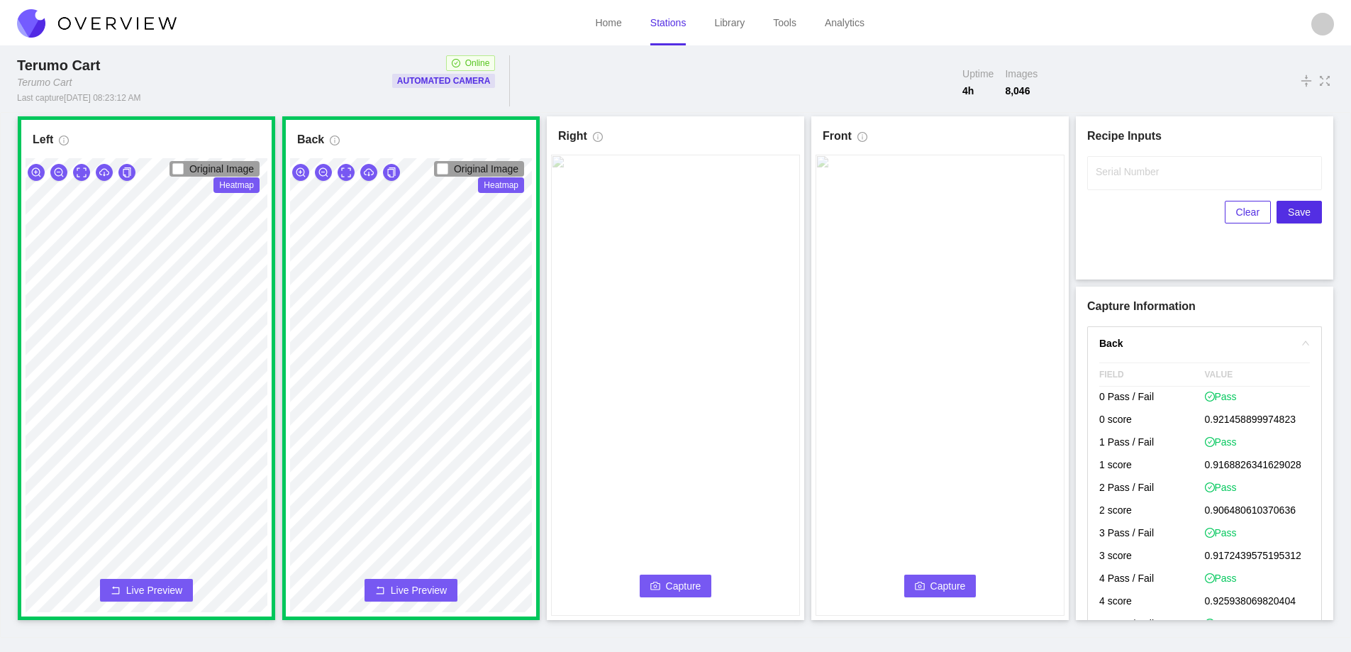
click at [651, 585] on icon "camera" at bounding box center [656, 586] width 10 height 8
click at [1126, 173] on label "Serial Number" at bounding box center [1127, 172] width 63 height 14
click at [1126, 173] on input "Serial Number" at bounding box center [1204, 173] width 235 height 34
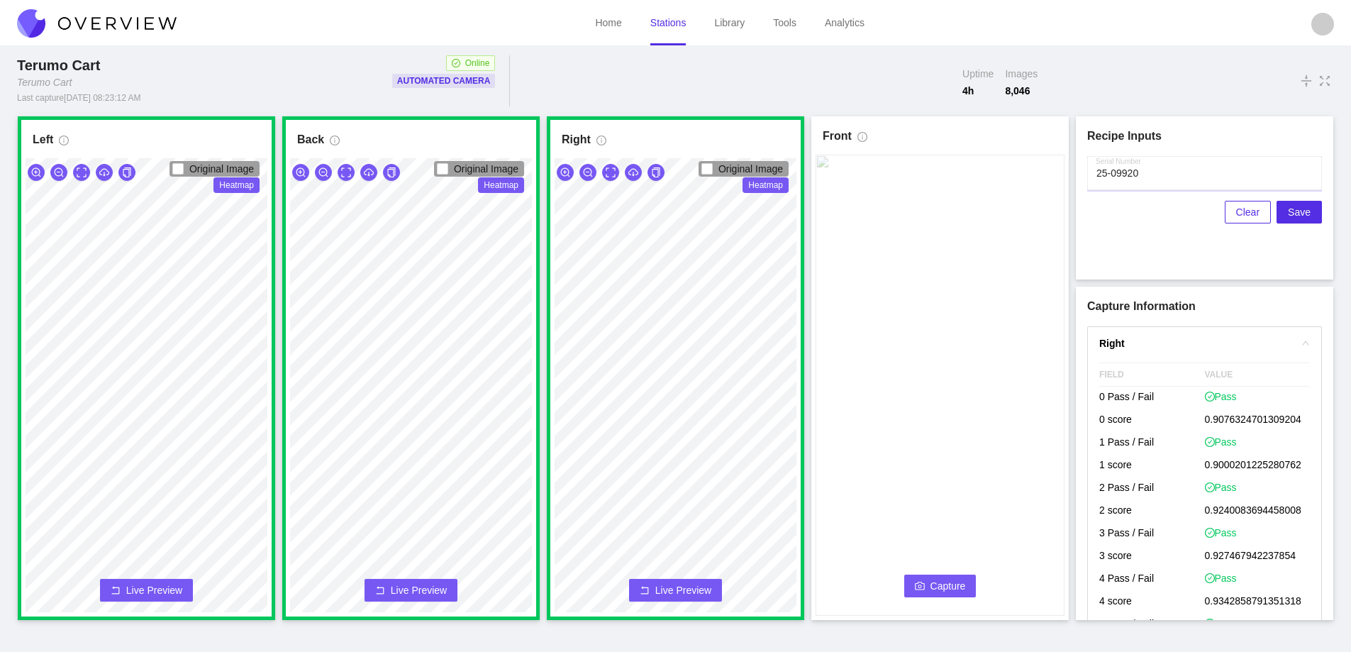
type input "25-09920"
click at [937, 584] on span "Capture" at bounding box center [948, 586] width 35 height 16
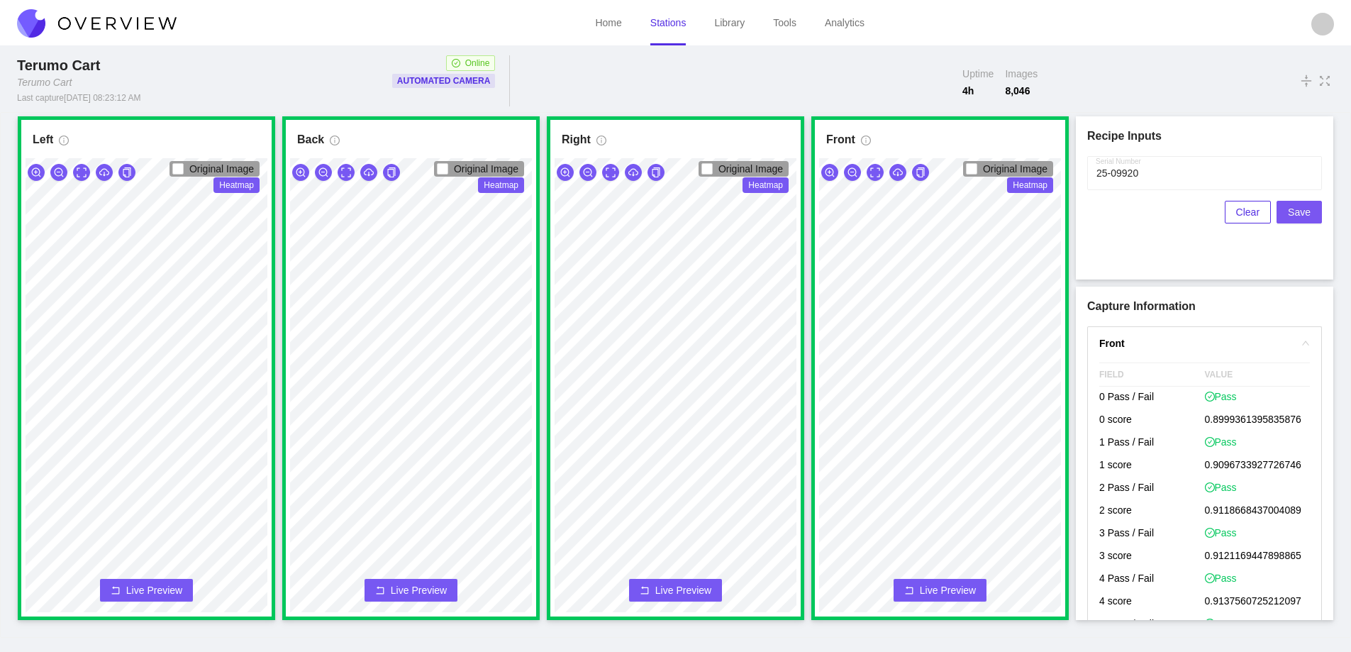
click at [1297, 210] on span "Save" at bounding box center [1299, 212] width 23 height 16
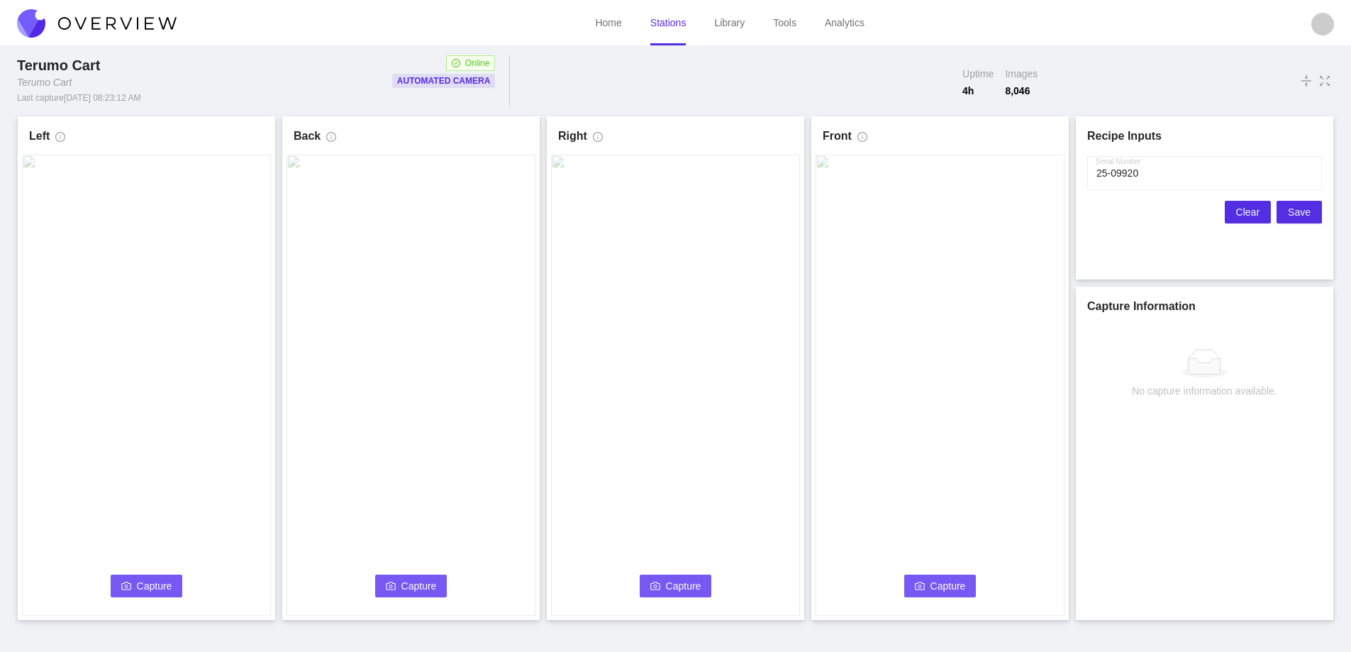
click at [1241, 214] on span "Clear" at bounding box center [1247, 212] width 23 height 16
click at [137, 593] on button "Capture" at bounding box center [147, 586] width 72 height 23
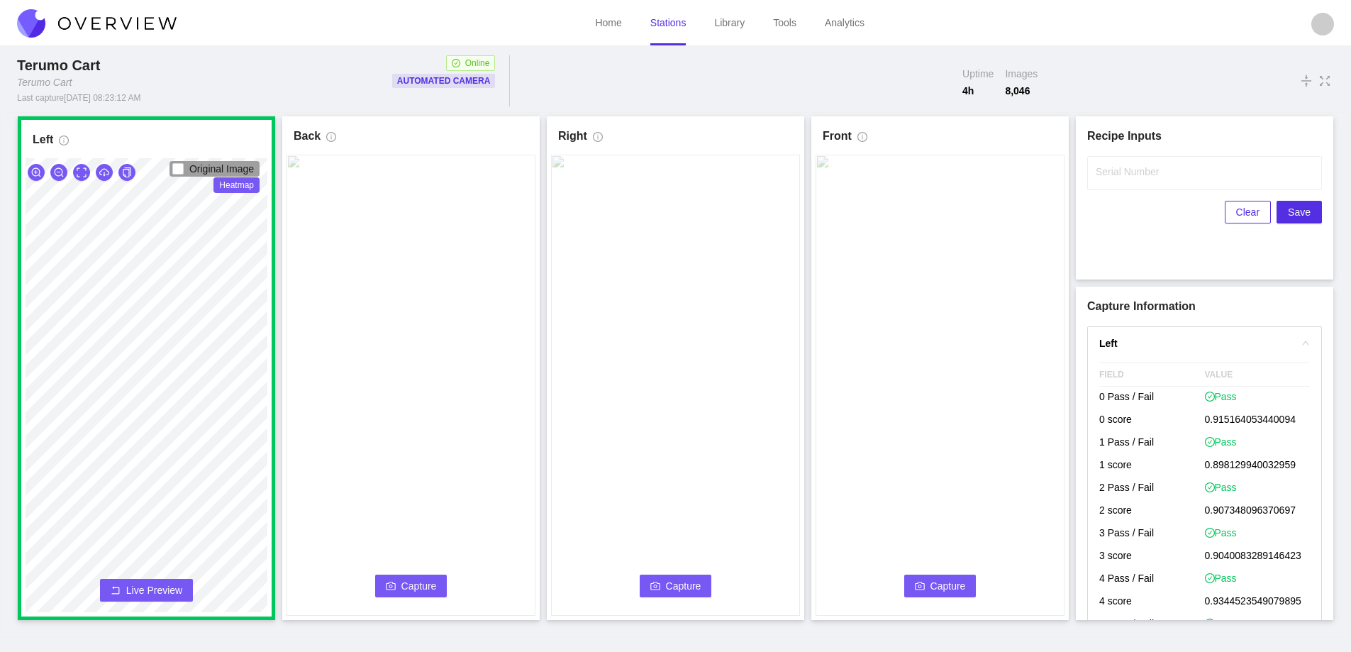
click at [396, 581] on icon "camera" at bounding box center [391, 586] width 10 height 10
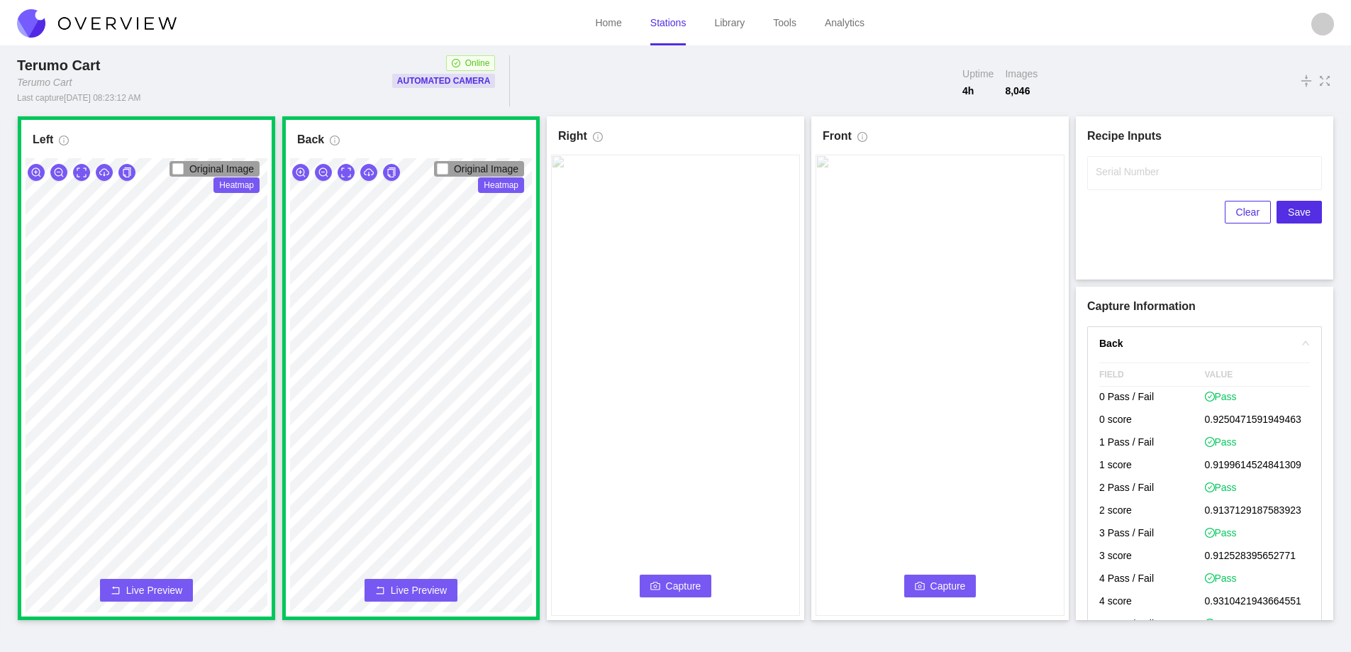
click at [678, 577] on button "Capture" at bounding box center [676, 586] width 72 height 23
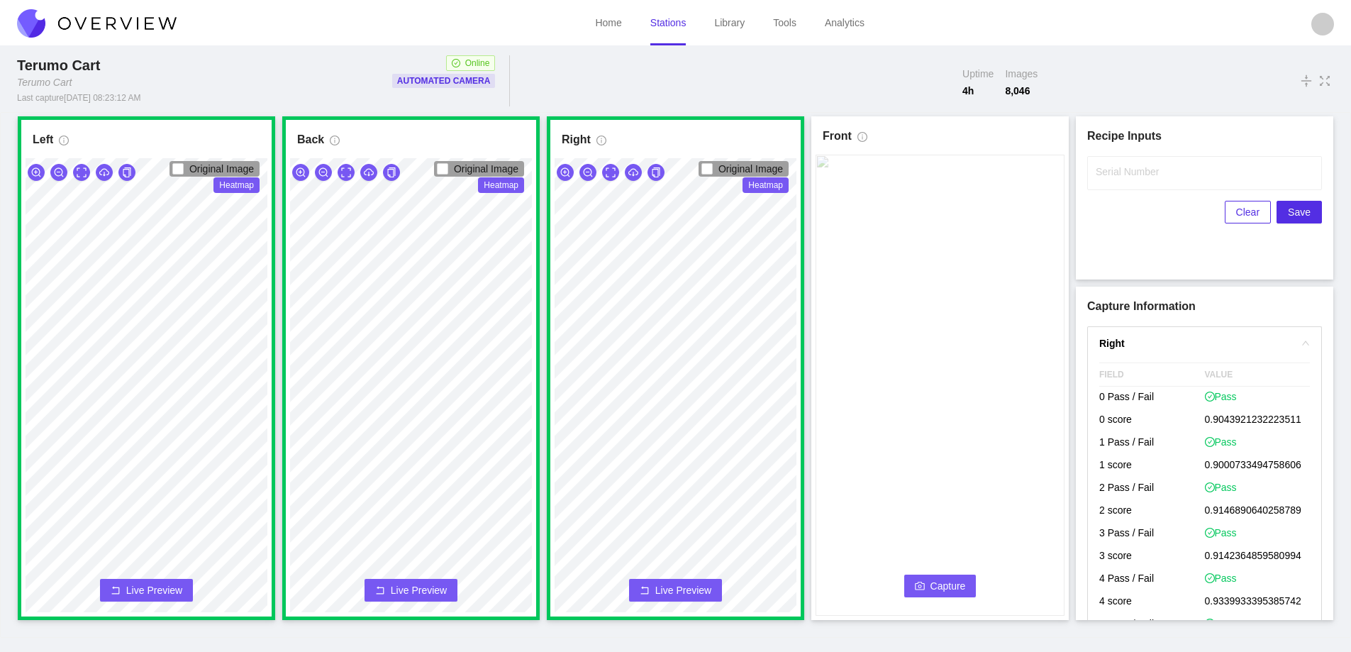
click at [948, 586] on span "Capture" at bounding box center [948, 586] width 35 height 16
click at [1122, 176] on label "Serial Number" at bounding box center [1127, 172] width 63 height 14
click at [1122, 176] on input "Serial Number" at bounding box center [1204, 173] width 235 height 34
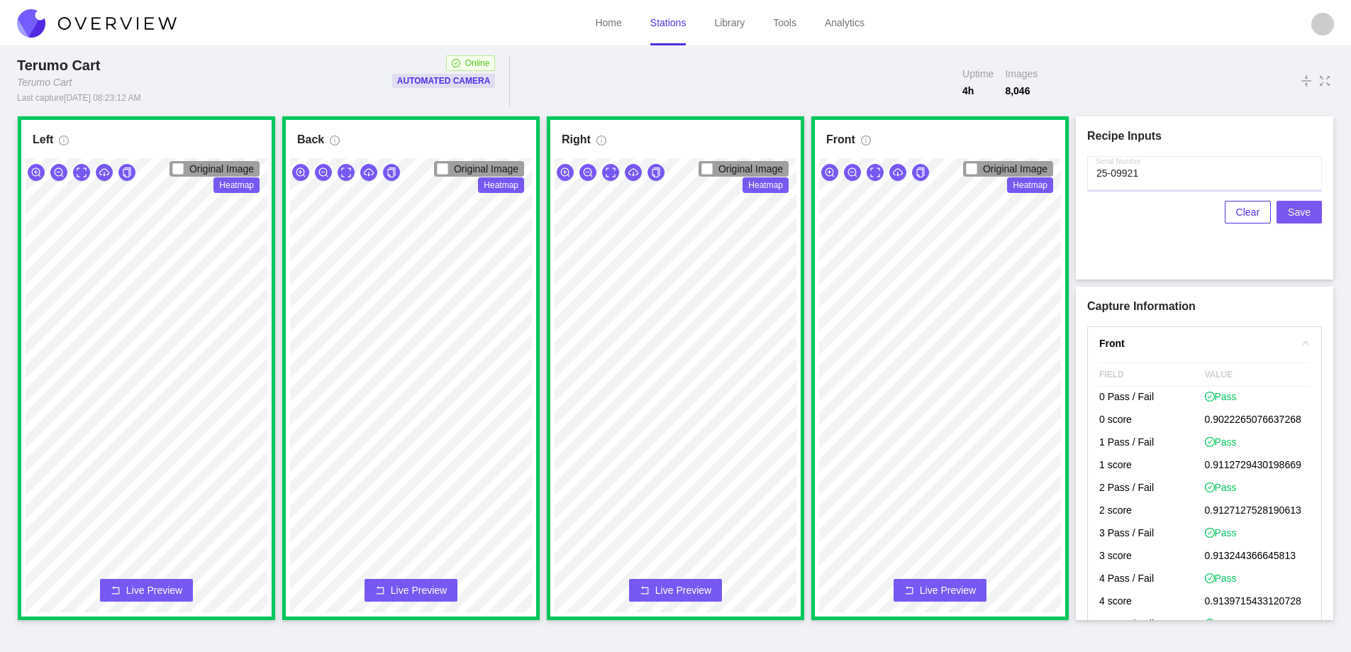
type input "25-09921"
click at [1301, 205] on span "Save" at bounding box center [1299, 212] width 23 height 16
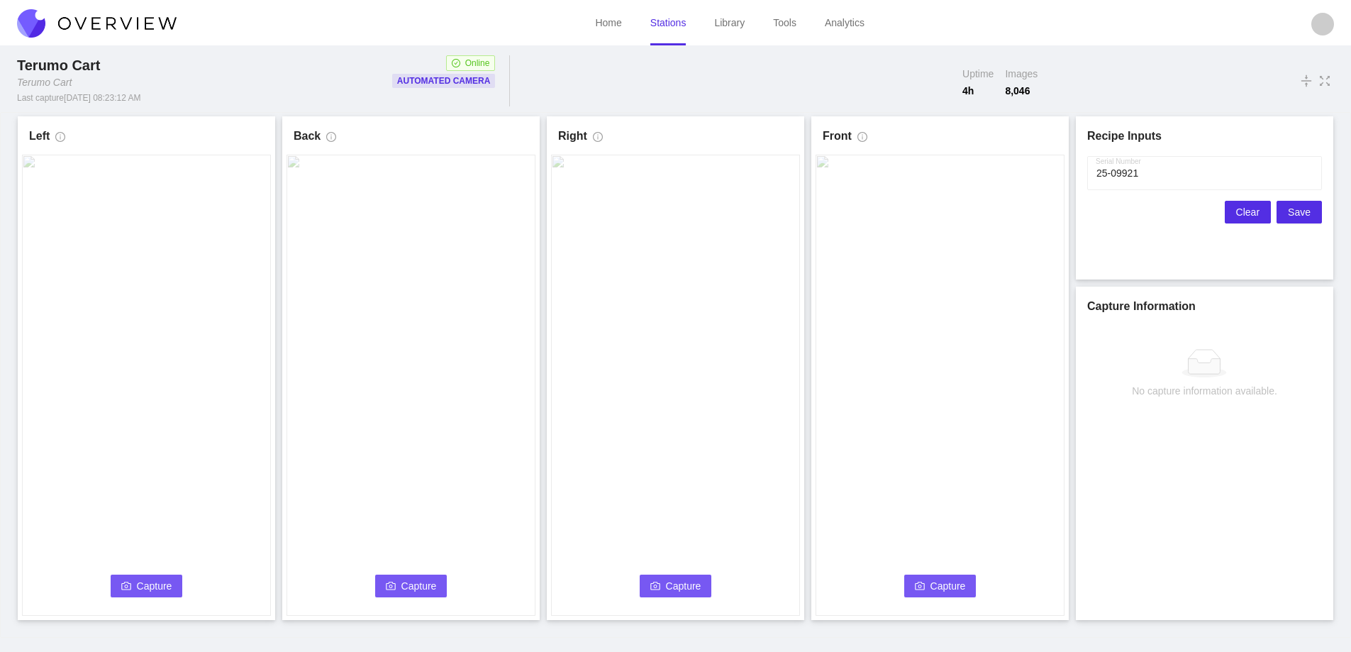
click at [1242, 211] on span "Clear" at bounding box center [1247, 212] width 23 height 16
click at [154, 580] on span "Capture" at bounding box center [154, 586] width 35 height 16
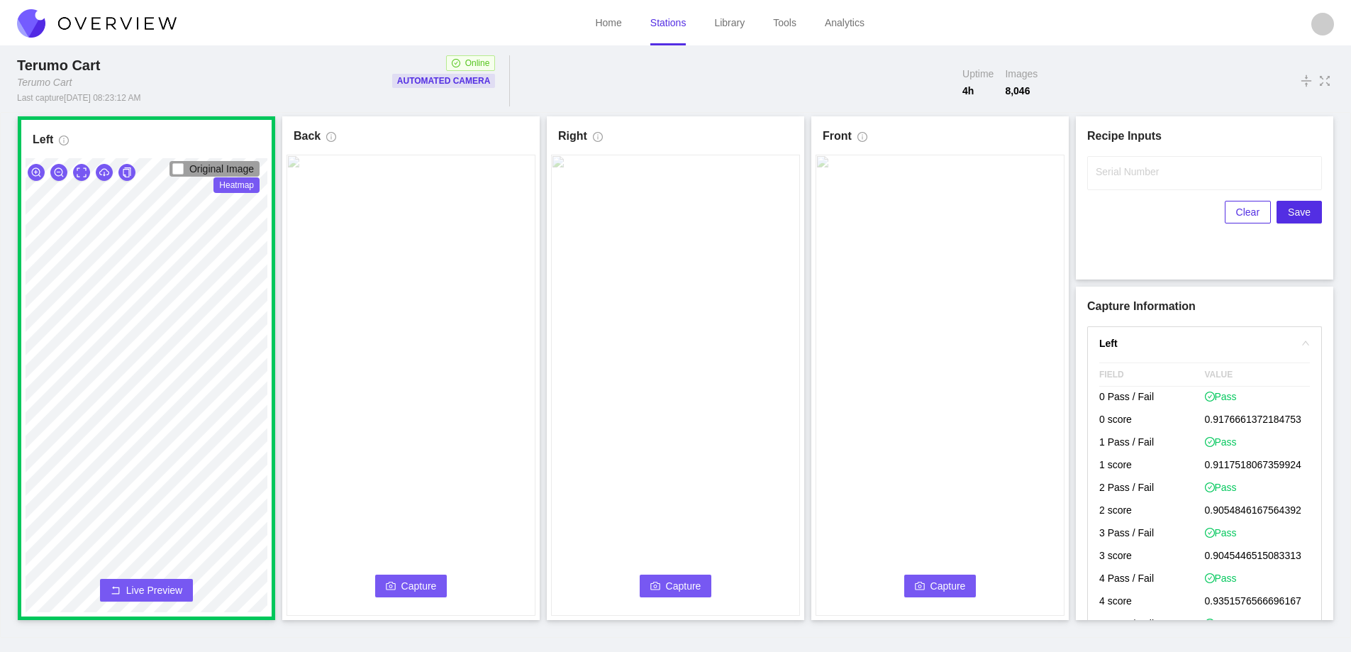
click at [428, 582] on span "Capture" at bounding box center [419, 586] width 35 height 16
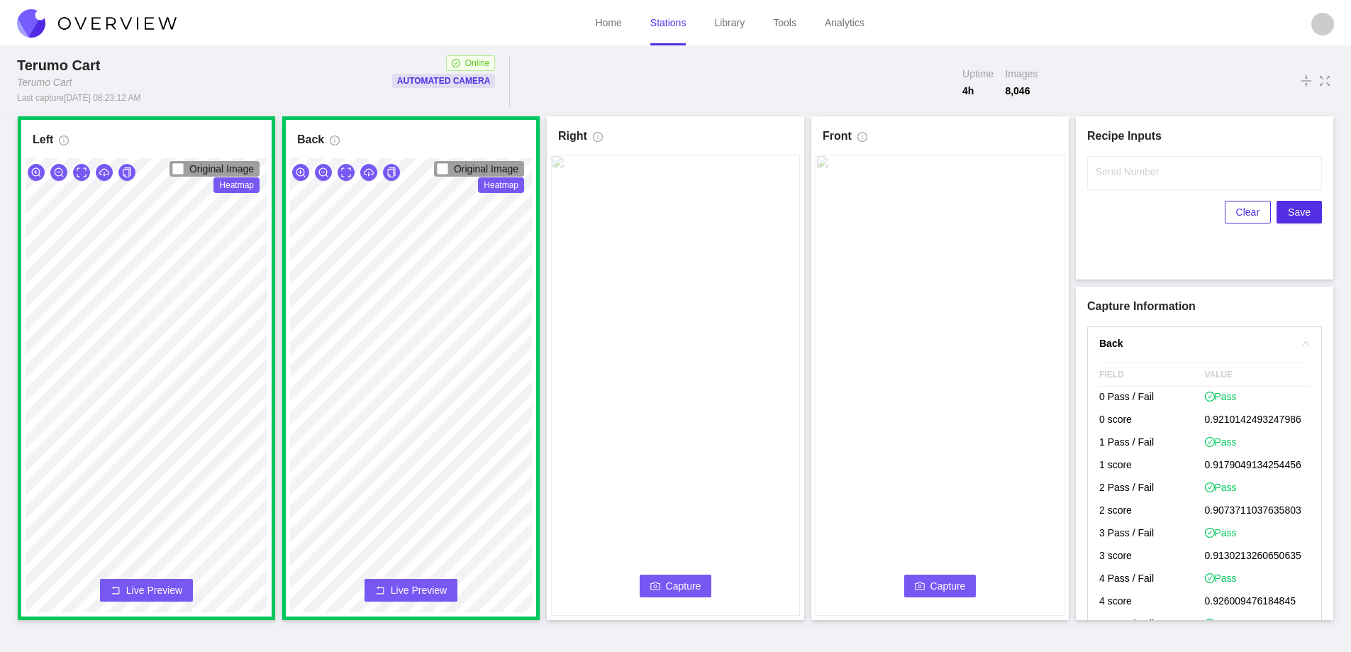
click at [670, 580] on span "Capture" at bounding box center [683, 586] width 35 height 16
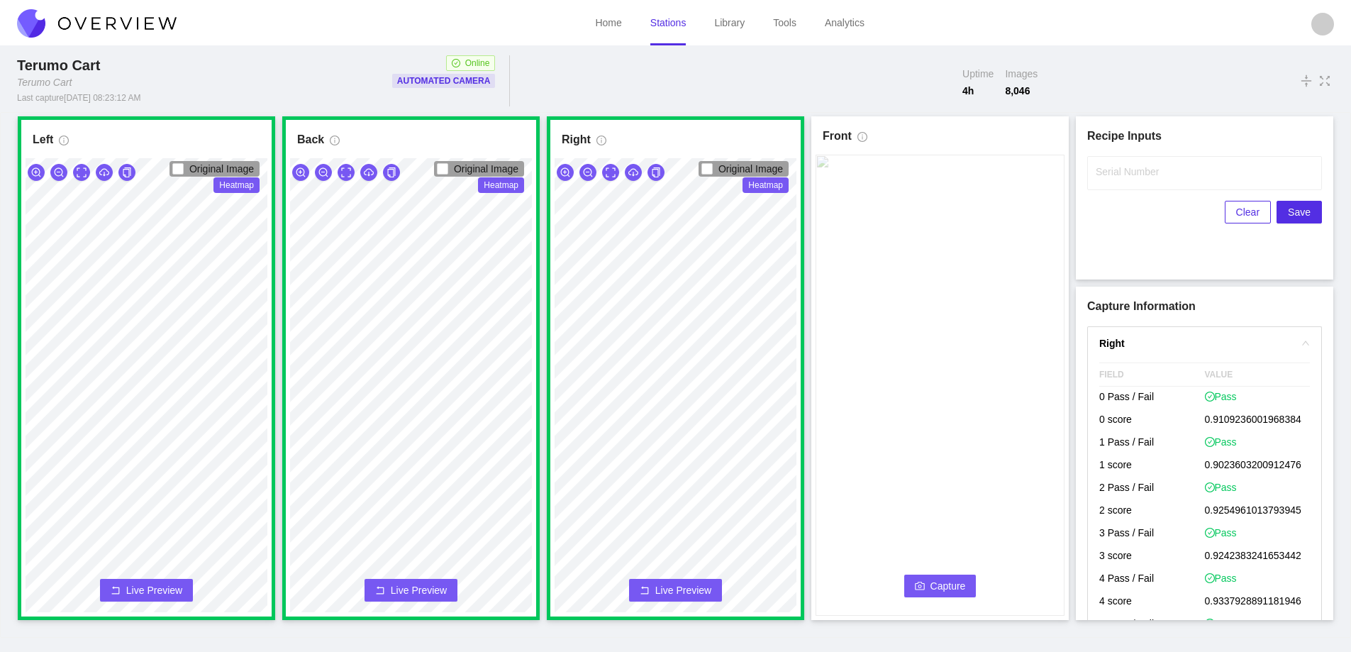
click at [929, 585] on button "Capture" at bounding box center [940, 586] width 72 height 23
click at [1112, 165] on label "Serial Number" at bounding box center [1127, 172] width 63 height 14
click at [1112, 165] on input "Serial Number" at bounding box center [1204, 173] width 235 height 34
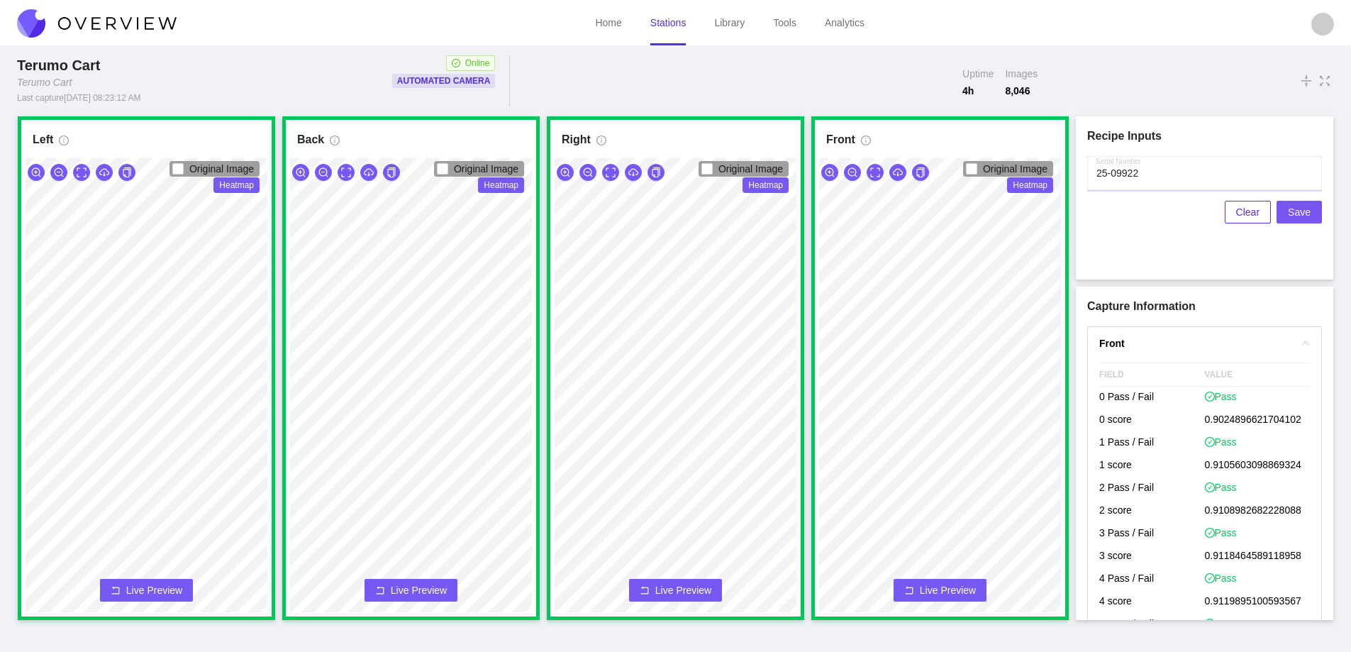
type input "25-09922"
click at [1300, 211] on span "Save" at bounding box center [1299, 212] width 23 height 16
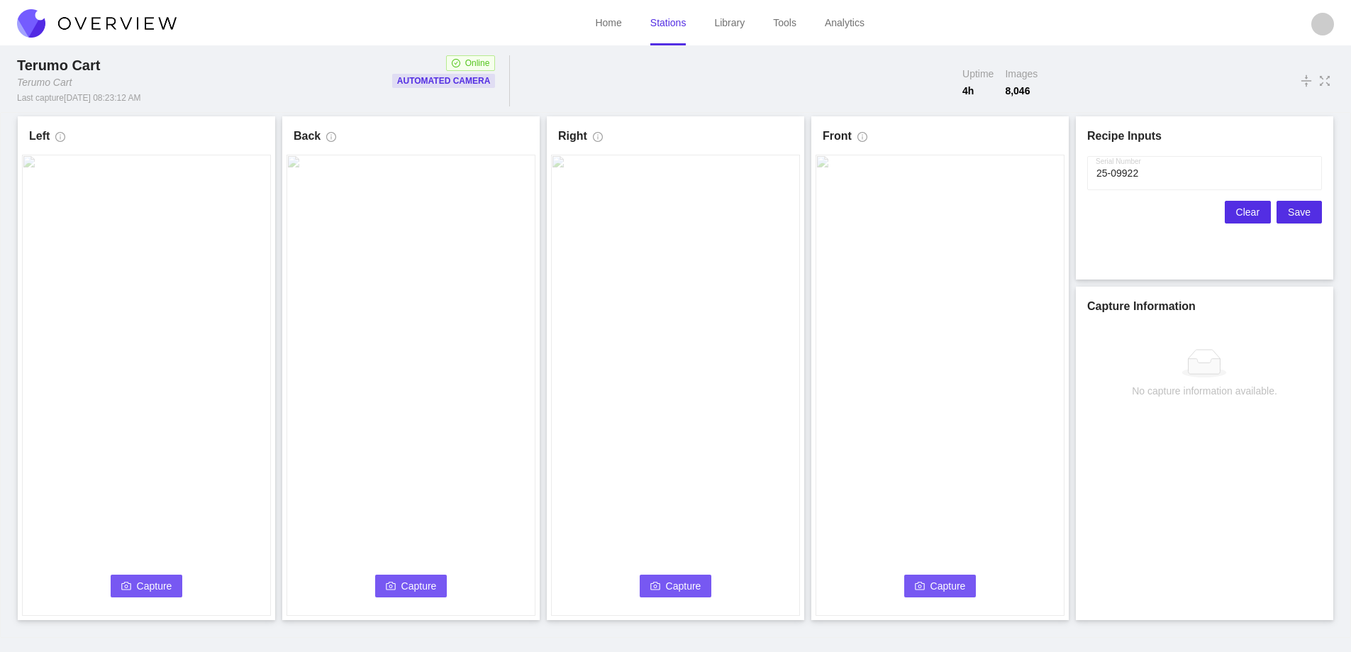
click at [1243, 211] on span "Clear" at bounding box center [1247, 212] width 23 height 16
click at [150, 583] on span "Capture" at bounding box center [154, 586] width 35 height 16
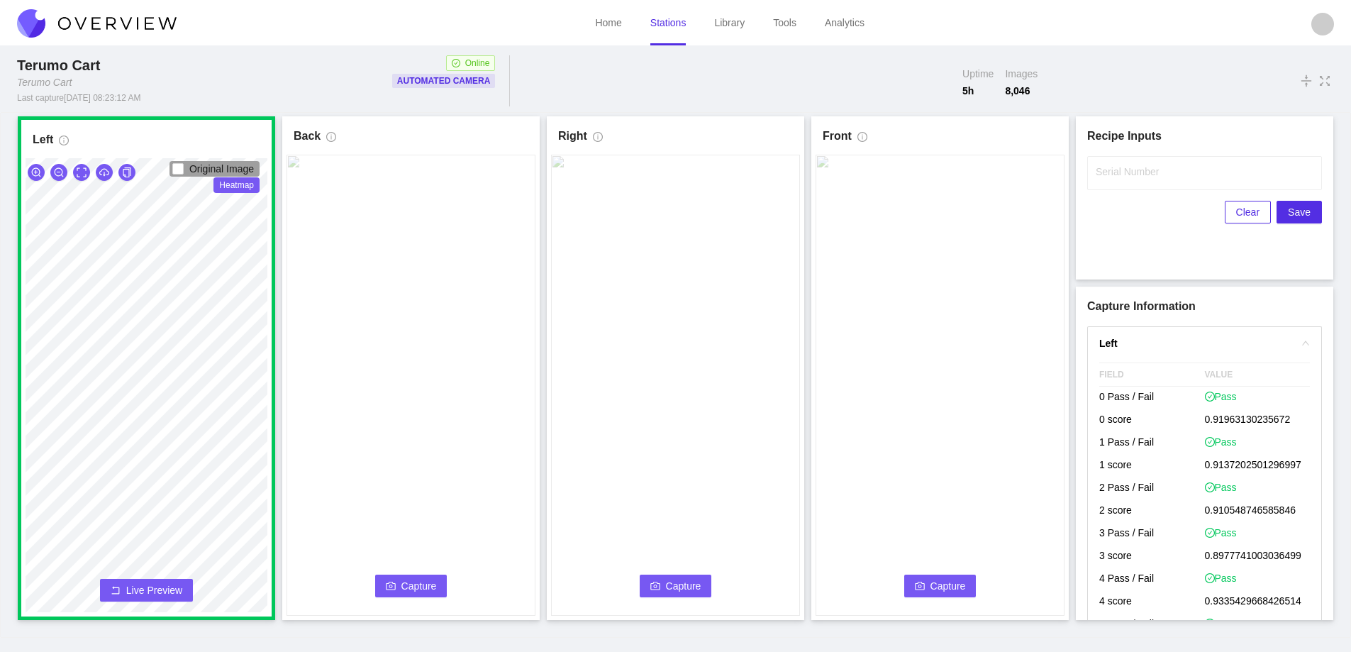
click at [414, 579] on span "Capture" at bounding box center [419, 586] width 35 height 16
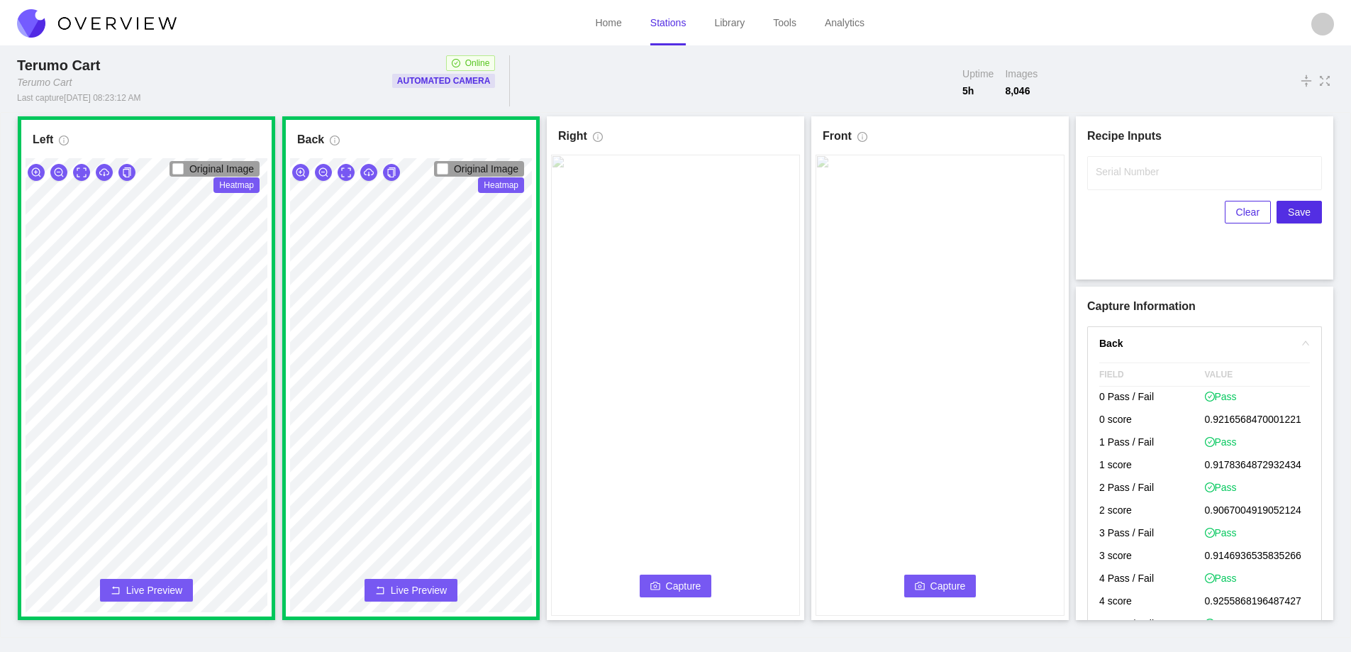
click at [673, 580] on span "Capture" at bounding box center [683, 586] width 35 height 16
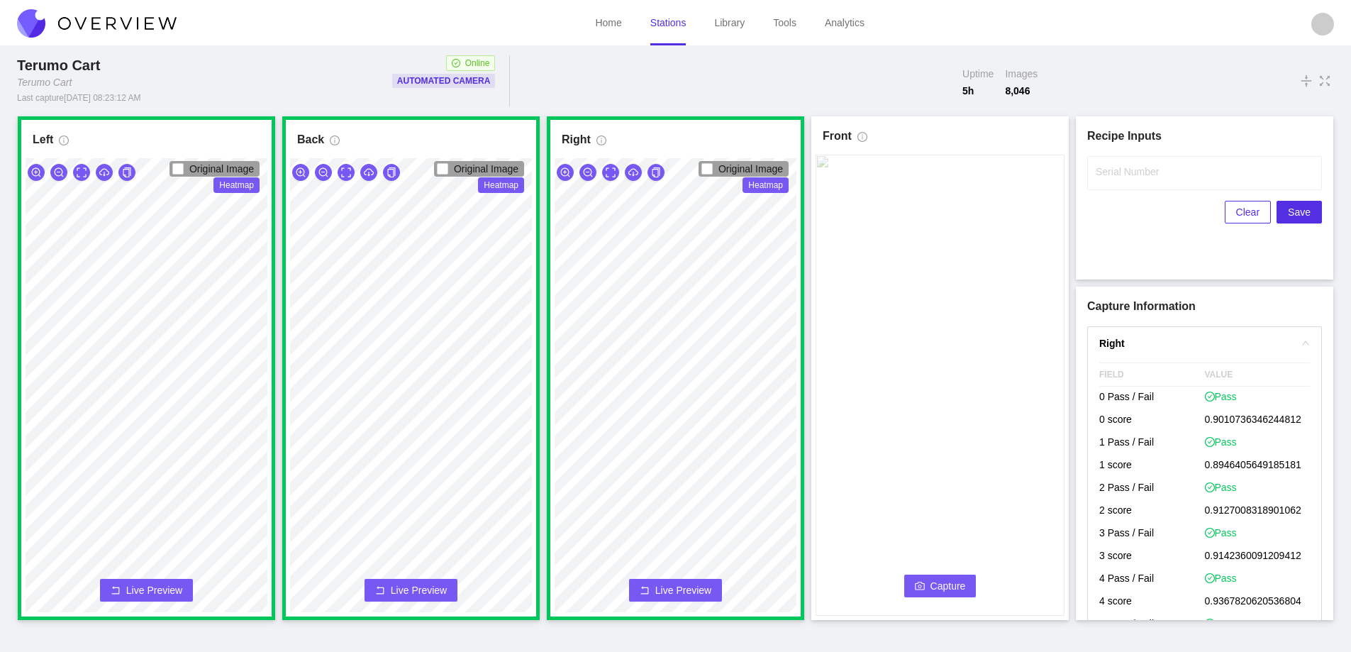
click at [957, 582] on span "Capture" at bounding box center [948, 586] width 35 height 16
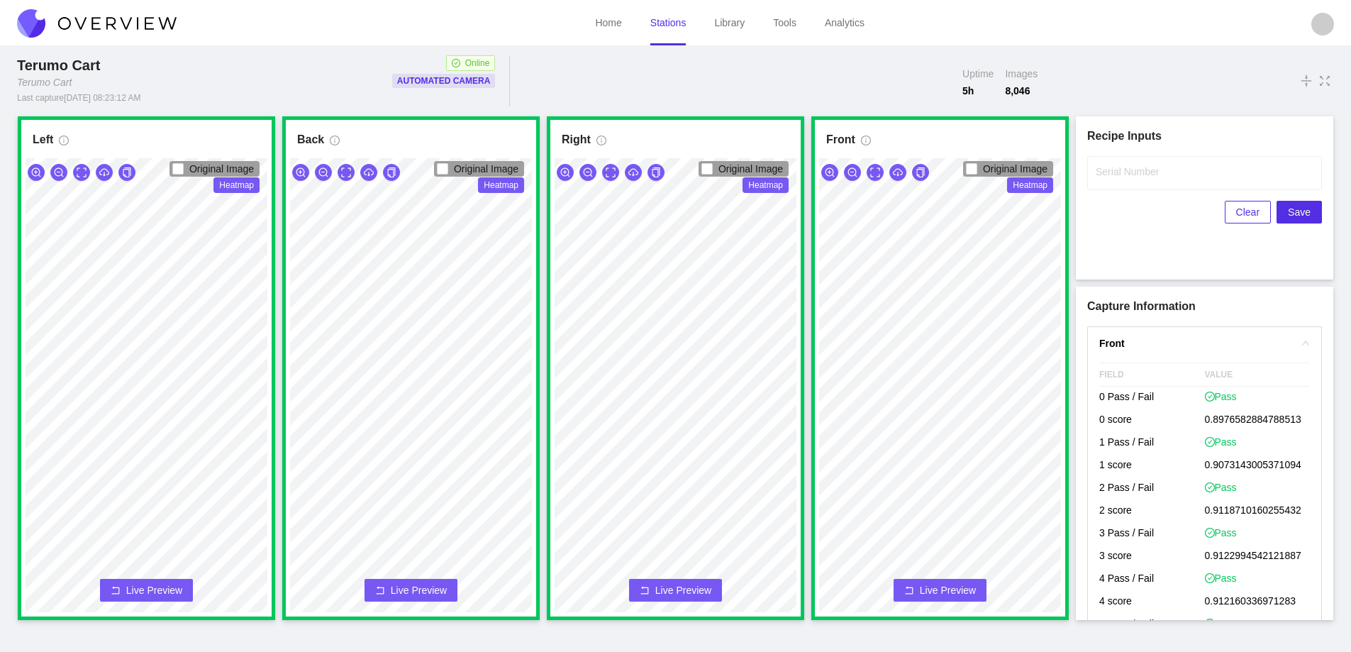
click at [1121, 172] on label "Serial Number" at bounding box center [1127, 172] width 63 height 14
click at [1121, 172] on input "Serial Number" at bounding box center [1204, 173] width 235 height 34
type input "25-09923"
click at [1297, 211] on span "Save" at bounding box center [1299, 212] width 23 height 16
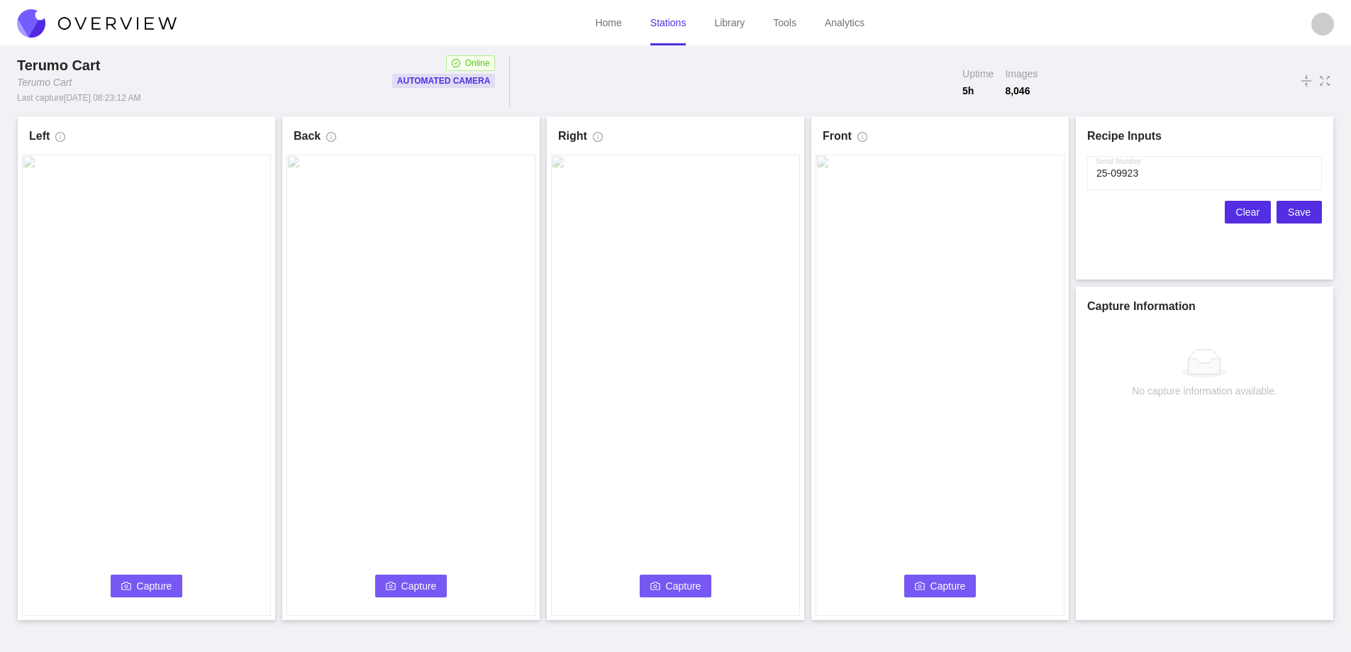
click at [1251, 209] on span "Clear" at bounding box center [1247, 212] width 23 height 16
